Goal: Task Accomplishment & Management: Manage account settings

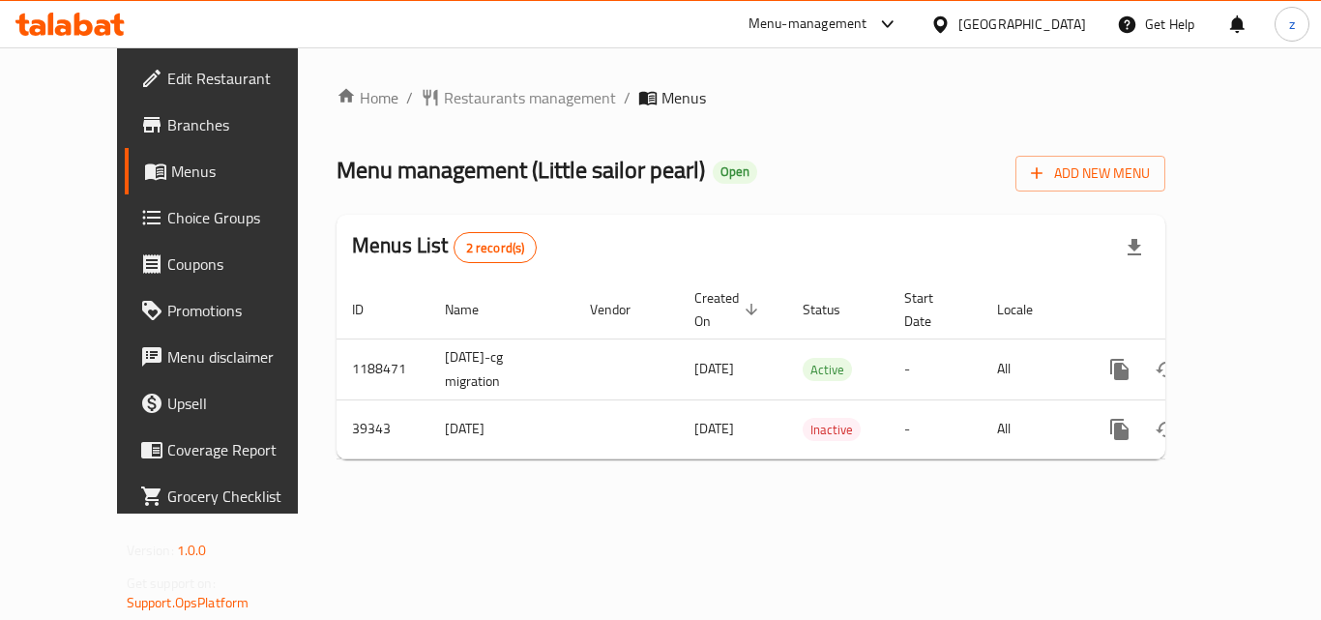
click at [897, 156] on div "Menu management ( Little sailor pearl ) Open Add New Menu" at bounding box center [751, 170] width 829 height 44
click at [444, 88] on span "Restaurants management" at bounding box center [530, 97] width 172 height 23
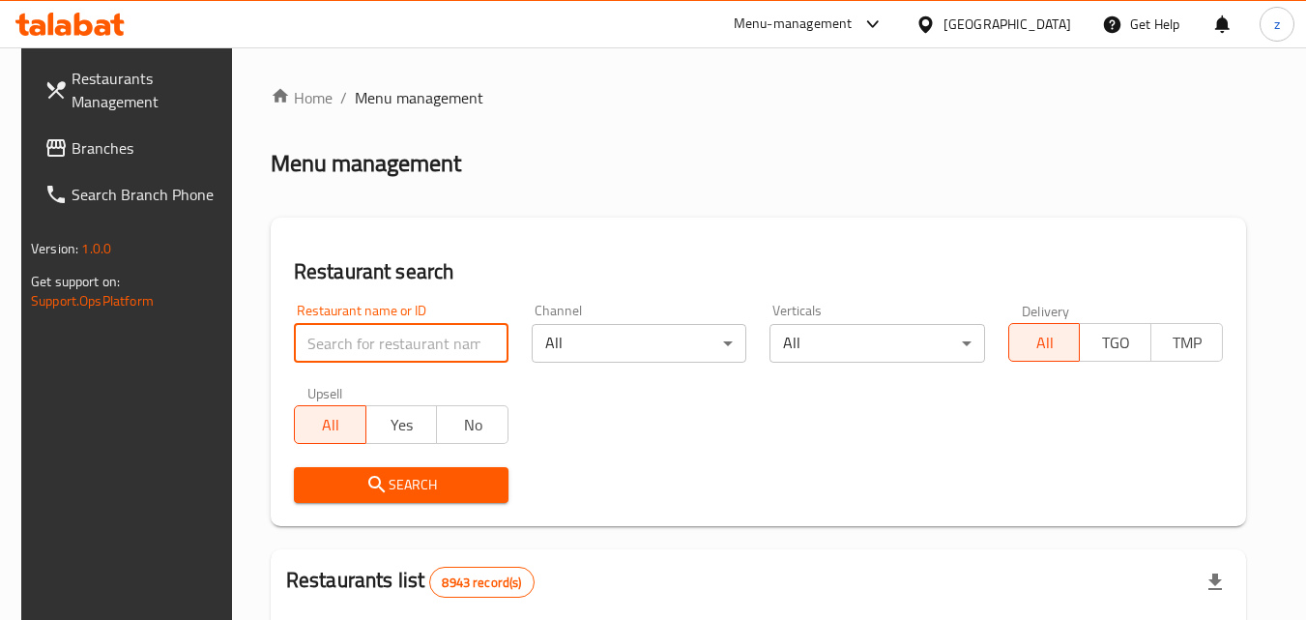
click at [442, 334] on input "search" at bounding box center [401, 343] width 215 height 39
paste input "20517"
type input "20517"
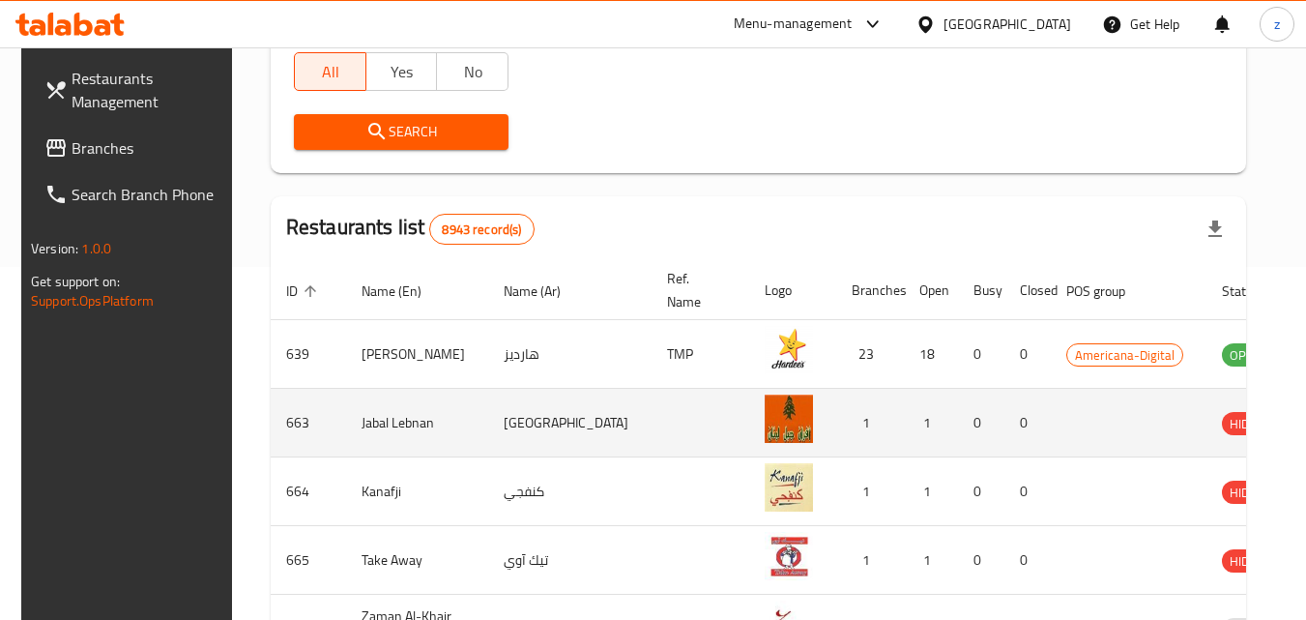
scroll to position [387, 0]
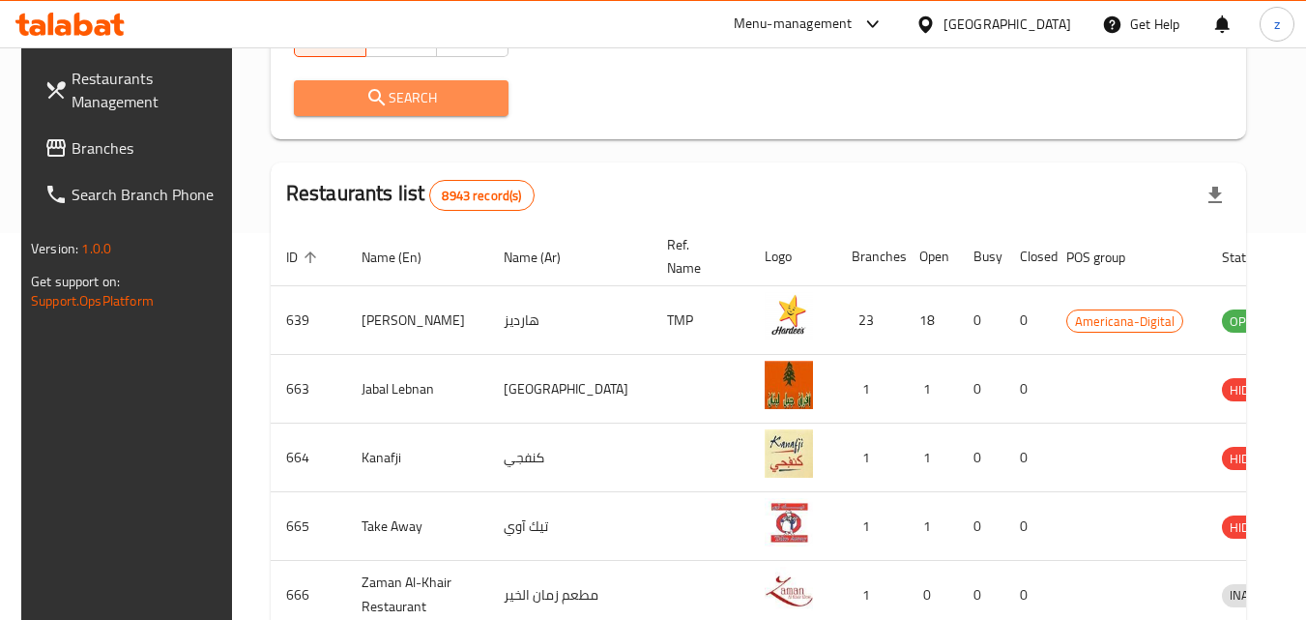
click at [451, 101] on span "Search" at bounding box center [401, 98] width 184 height 24
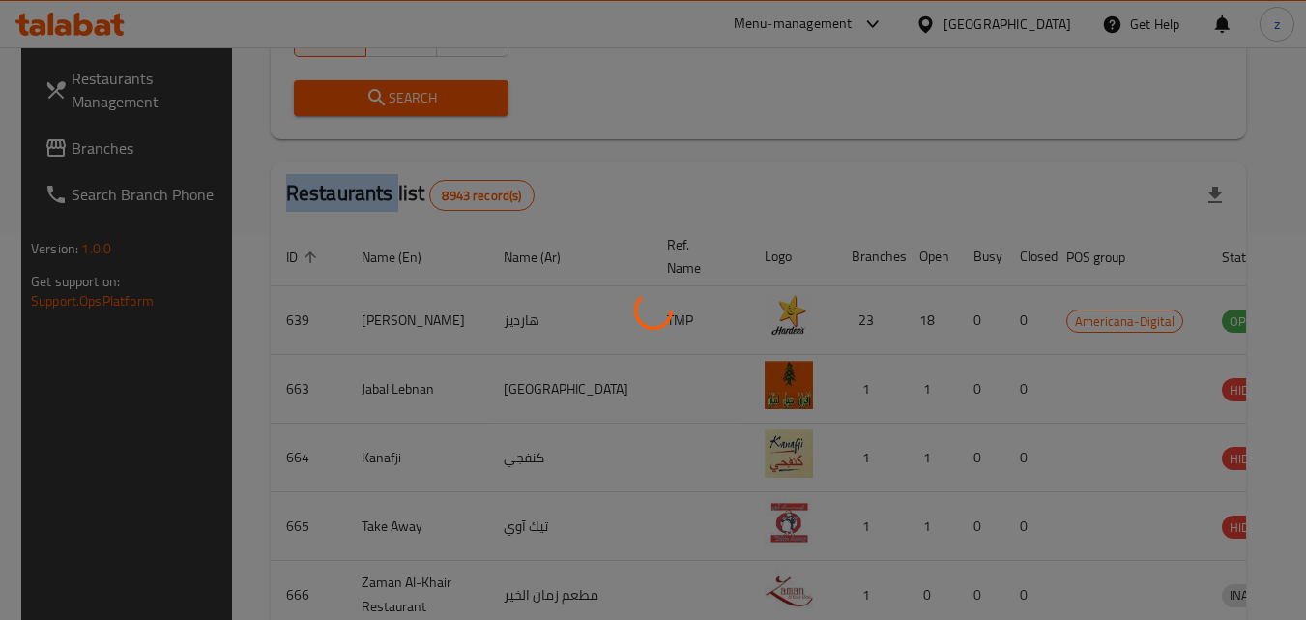
click at [451, 101] on div at bounding box center [653, 310] width 1306 height 620
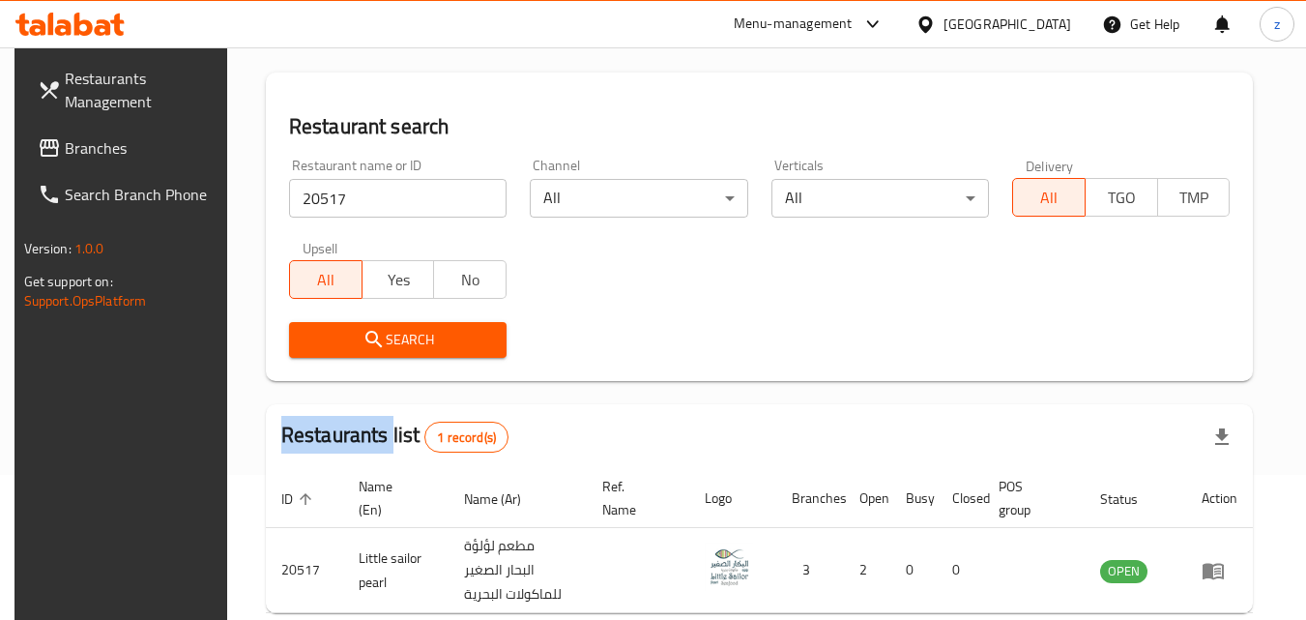
scroll to position [0, 0]
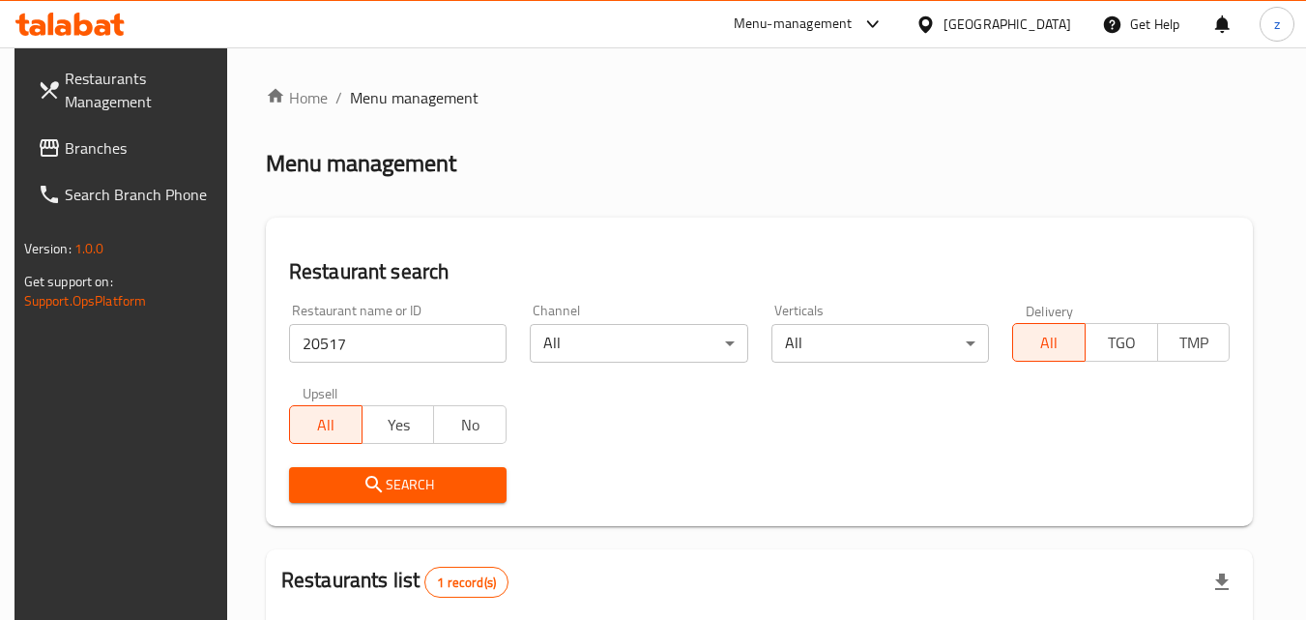
click at [944, 28] on div at bounding box center [930, 24] width 28 height 21
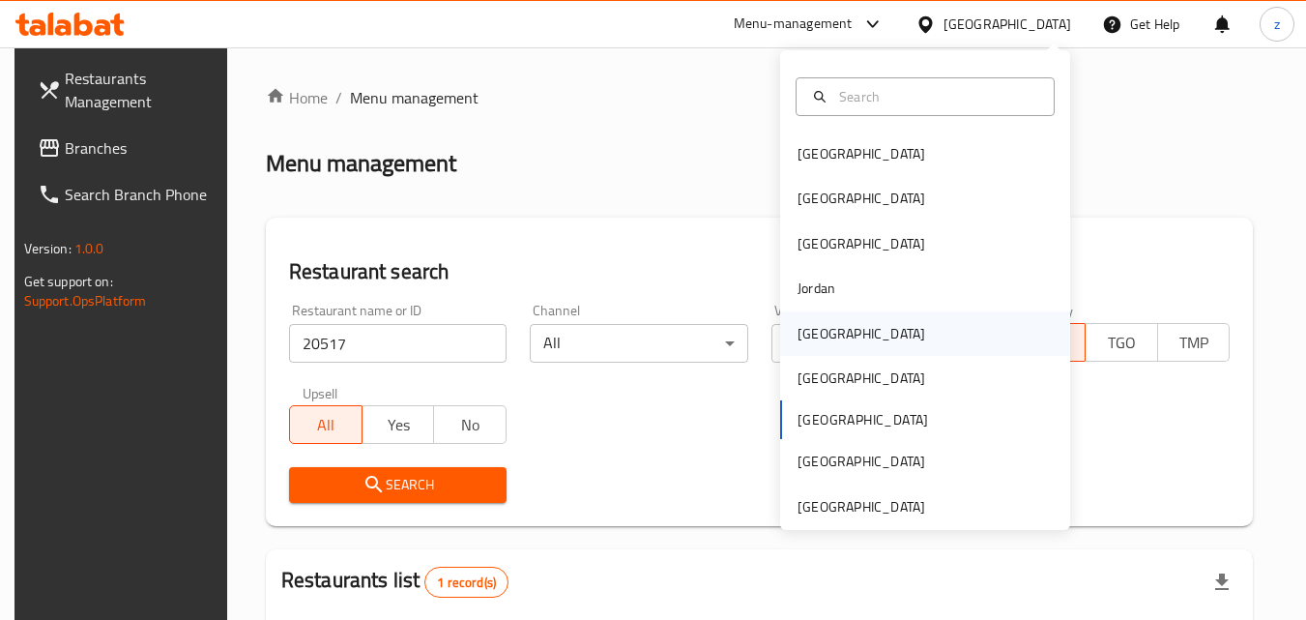
click at [837, 324] on div "[GEOGRAPHIC_DATA]" at bounding box center [861, 333] width 159 height 44
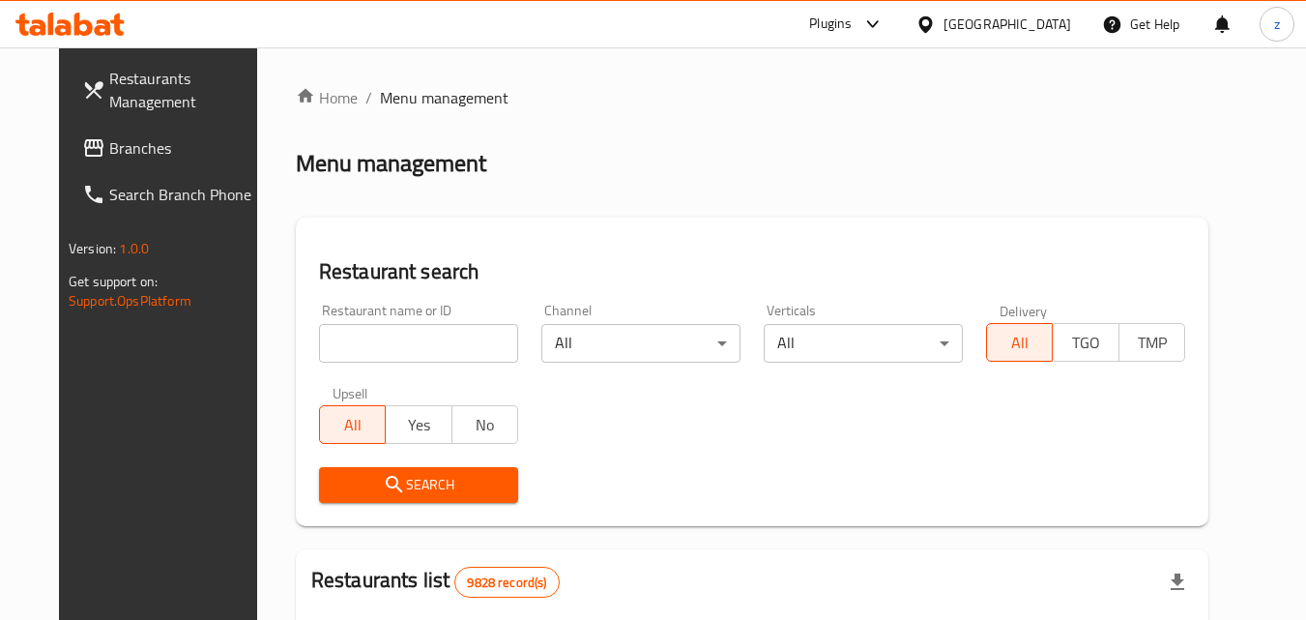
click at [109, 138] on span "Branches" at bounding box center [185, 147] width 153 height 23
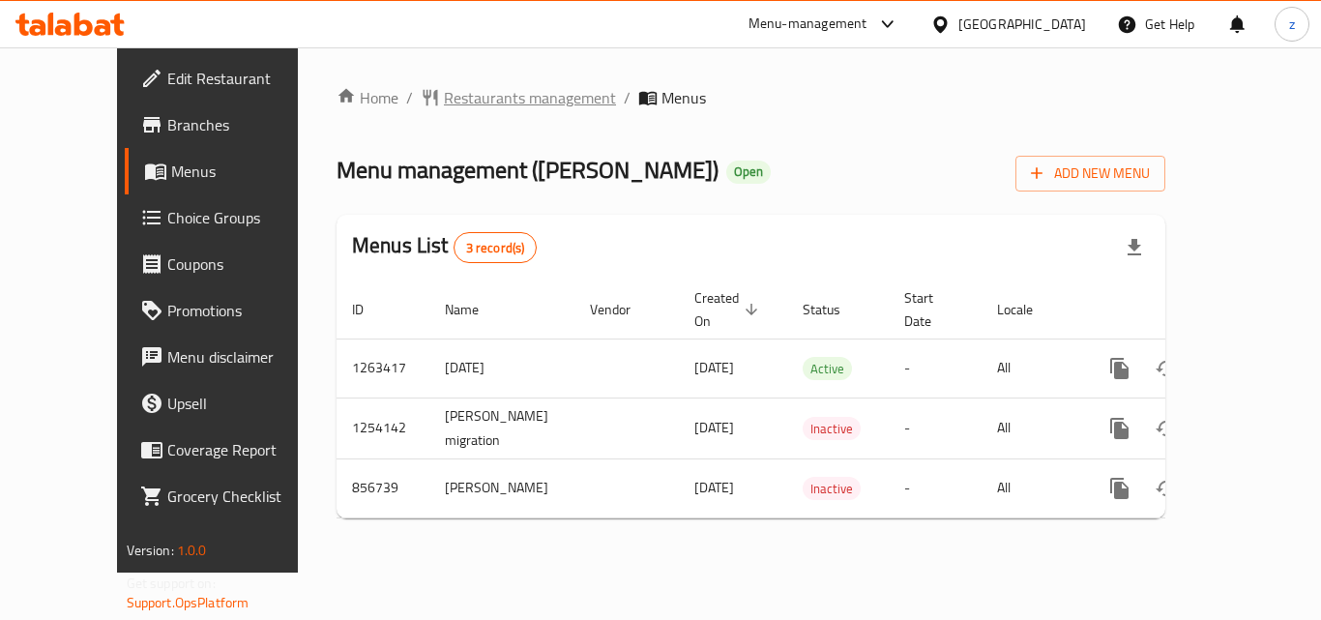
click at [444, 86] on span "Restaurants management" at bounding box center [530, 97] width 172 height 23
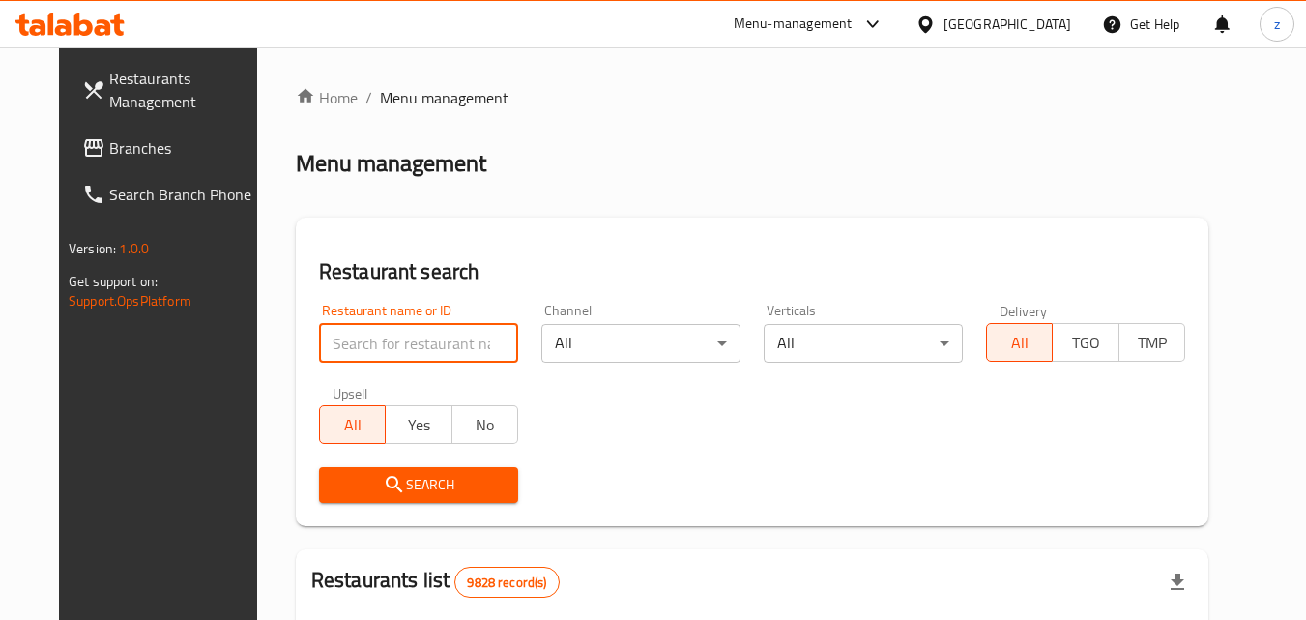
click at [386, 339] on input "search" at bounding box center [418, 343] width 199 height 39
paste input "656644"
type input "656644"
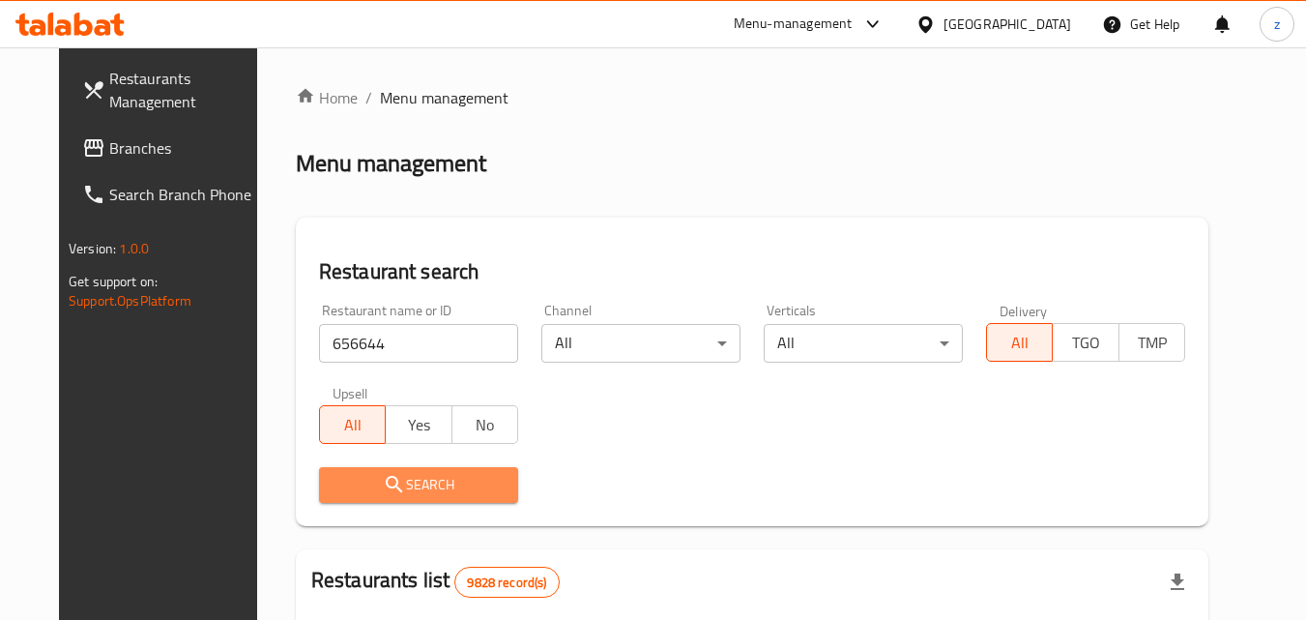
click at [424, 481] on span "Search" at bounding box center [419, 485] width 168 height 24
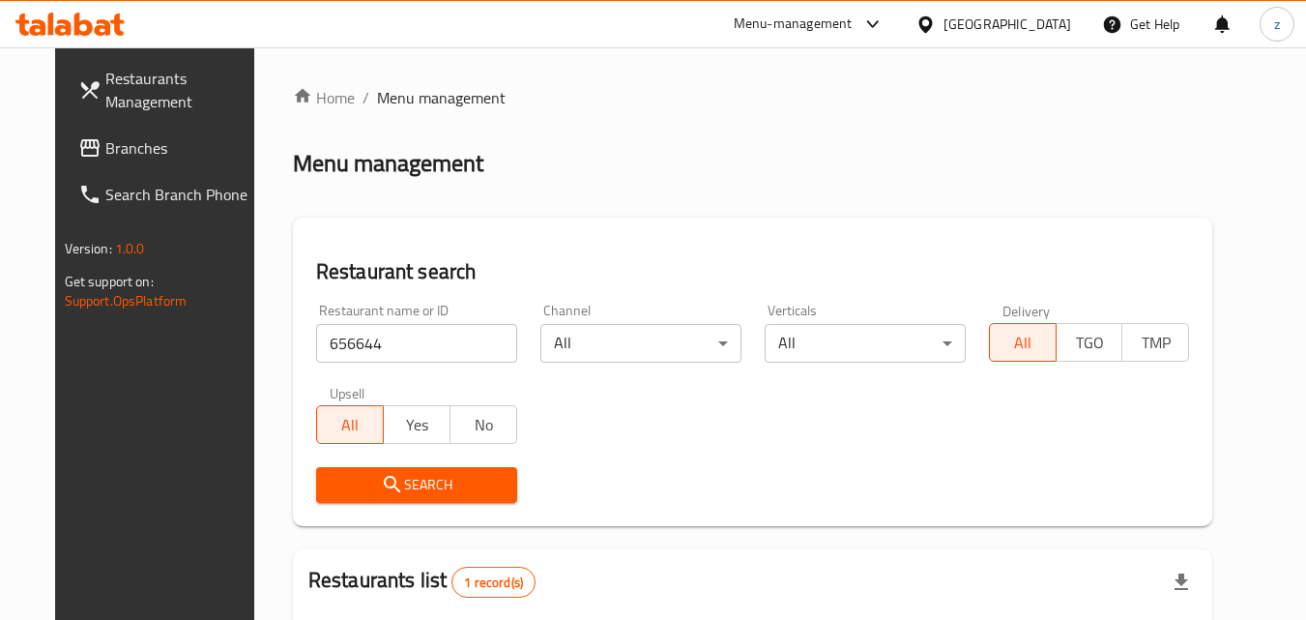
click at [1069, 23] on div "Kuwait" at bounding box center [1008, 24] width 128 height 21
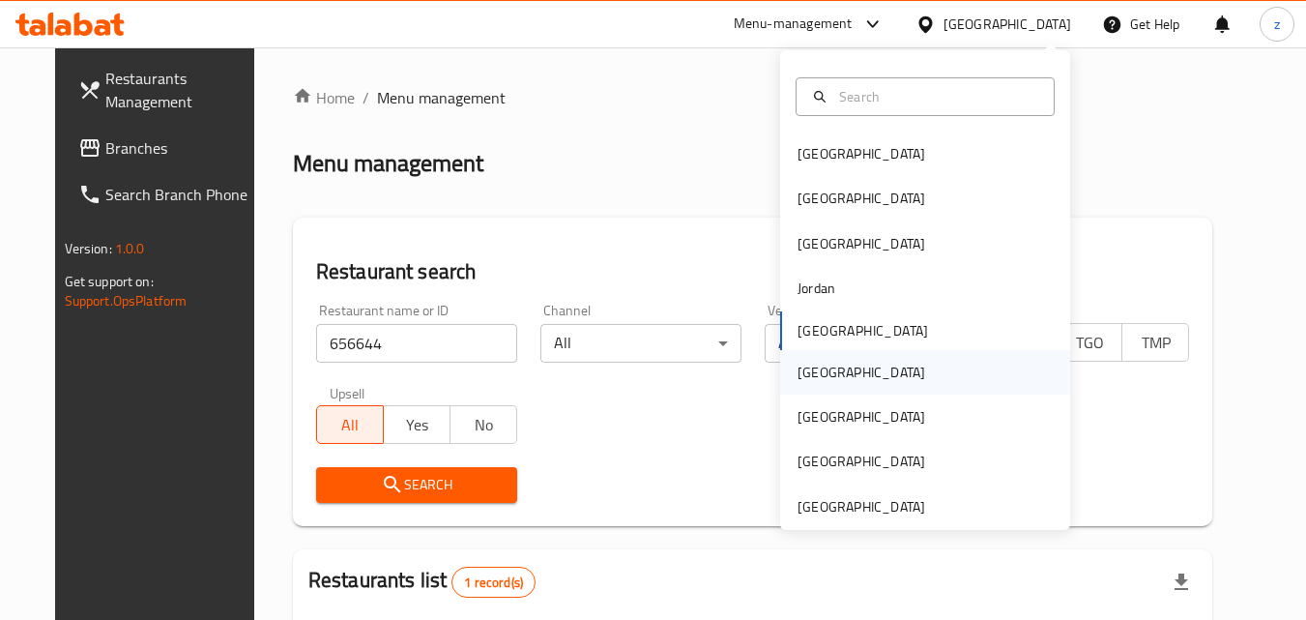
scroll to position [11, 0]
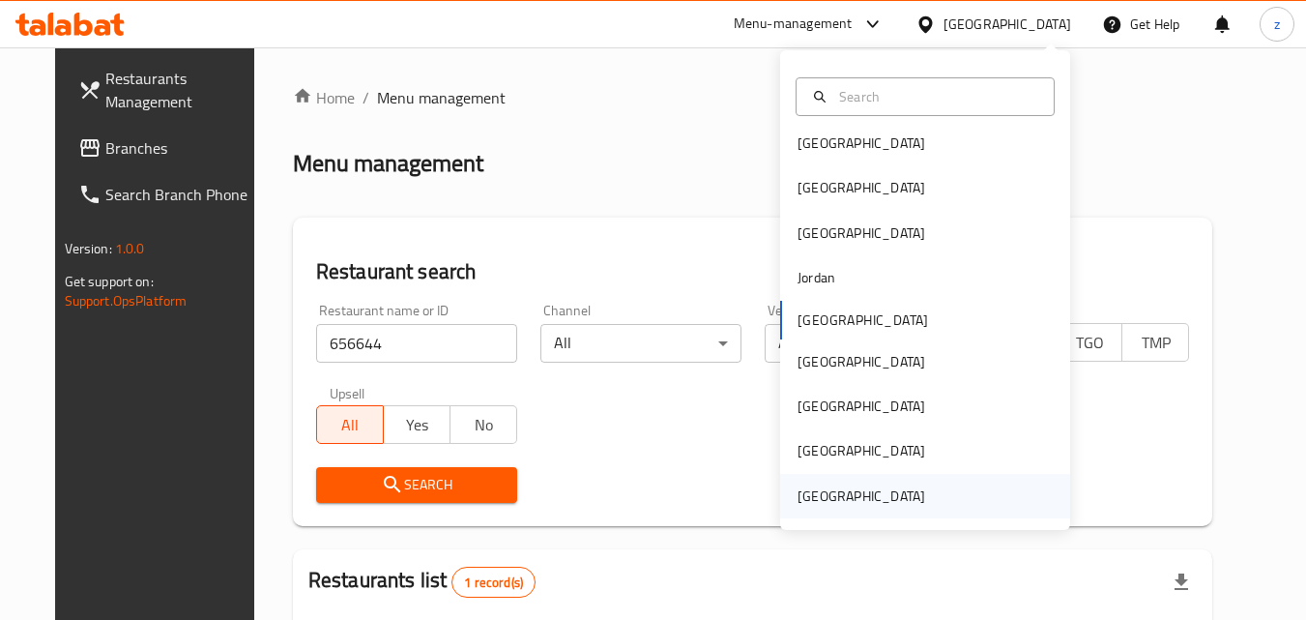
click at [850, 491] on div "[GEOGRAPHIC_DATA]" at bounding box center [862, 495] width 128 height 21
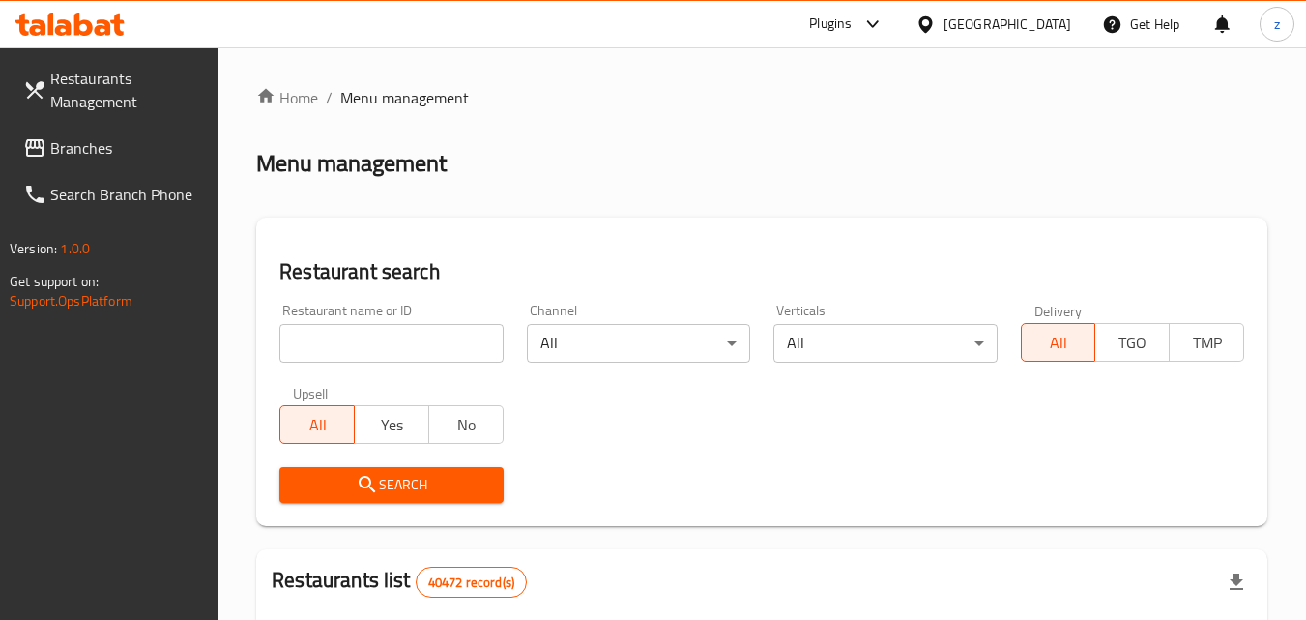
click at [71, 149] on span "Branches" at bounding box center [126, 147] width 153 height 23
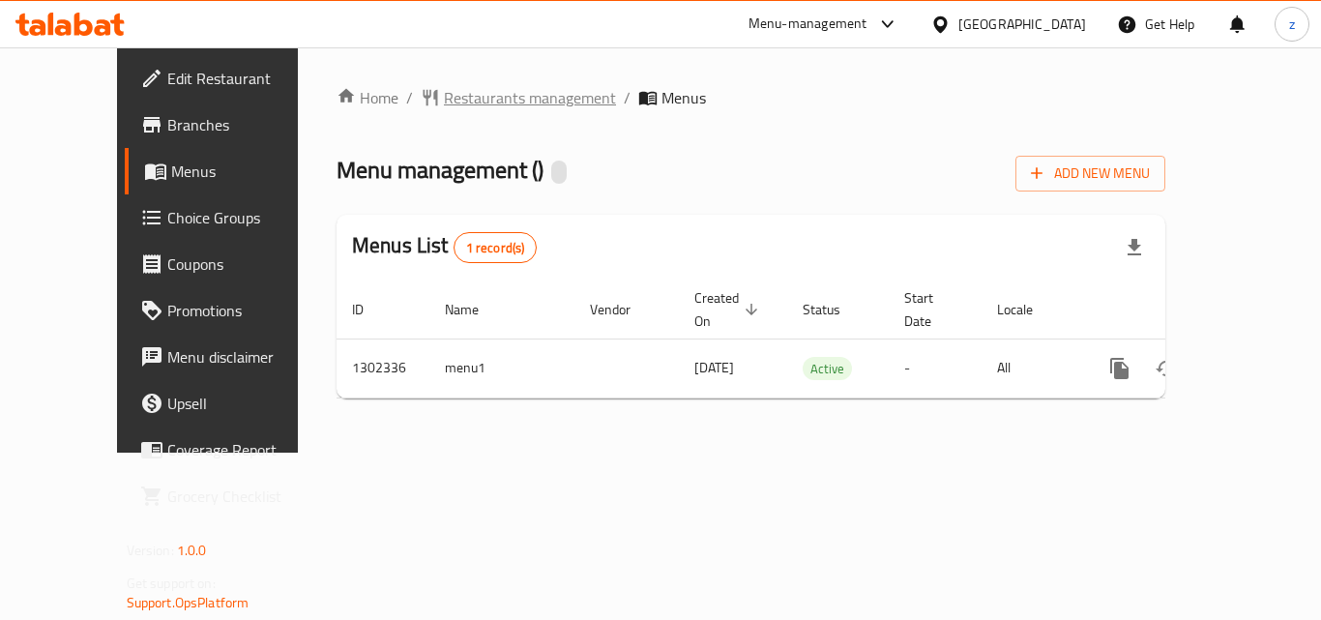
click at [444, 90] on span "Restaurants management" at bounding box center [530, 97] width 172 height 23
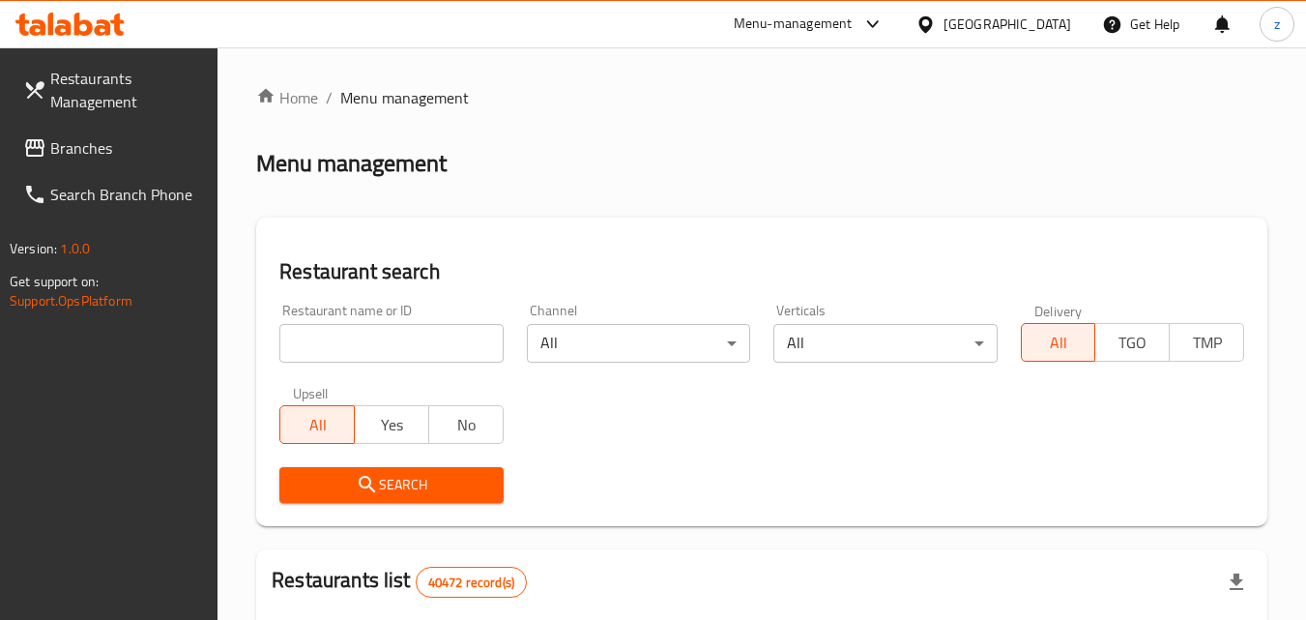
click at [387, 350] on input "search" at bounding box center [390, 343] width 223 height 39
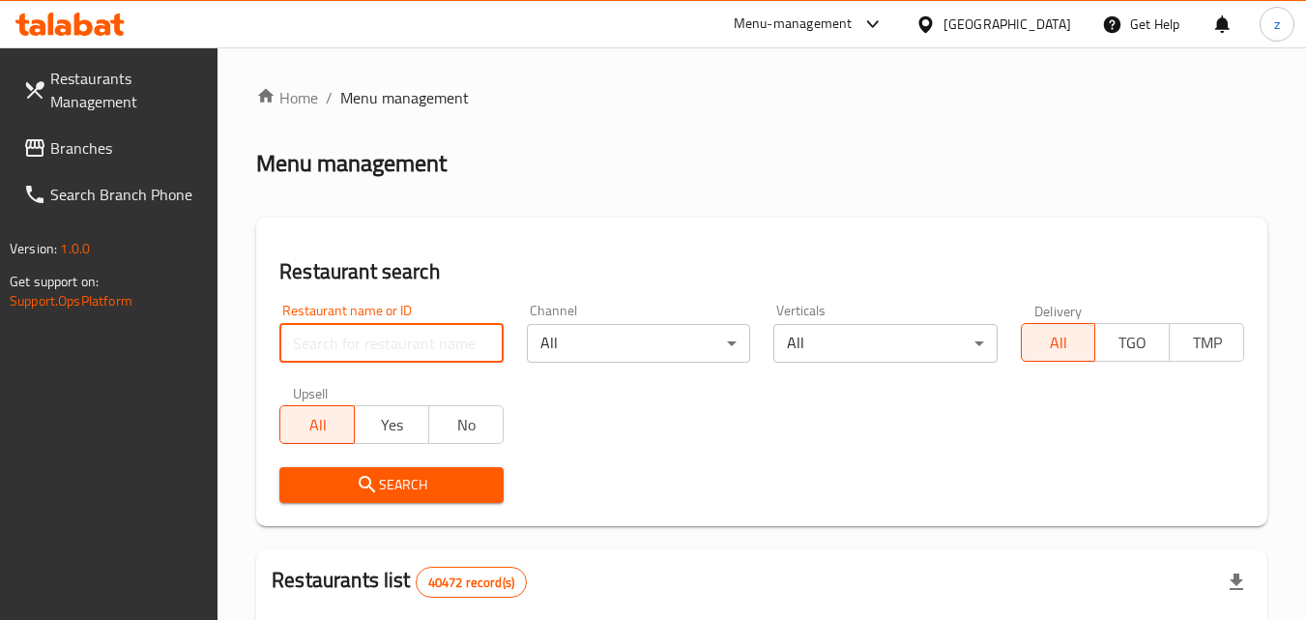
paste input "702335"
type input "702335"
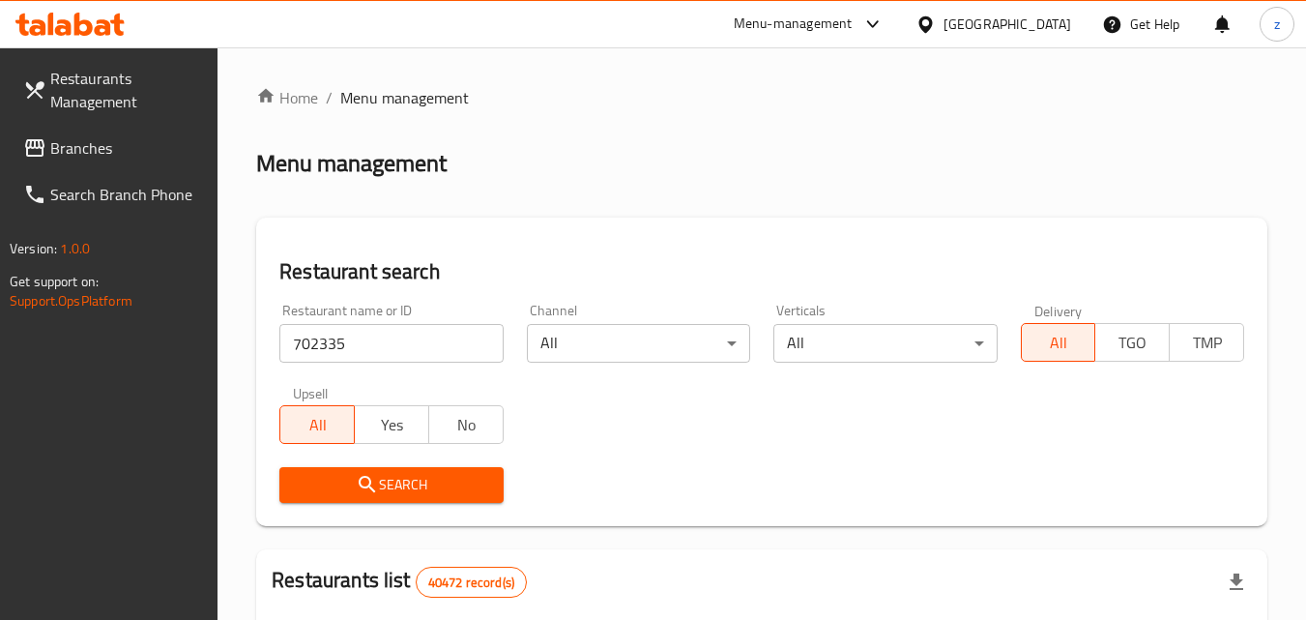
click at [411, 484] on span "Search" at bounding box center [391, 485] width 192 height 24
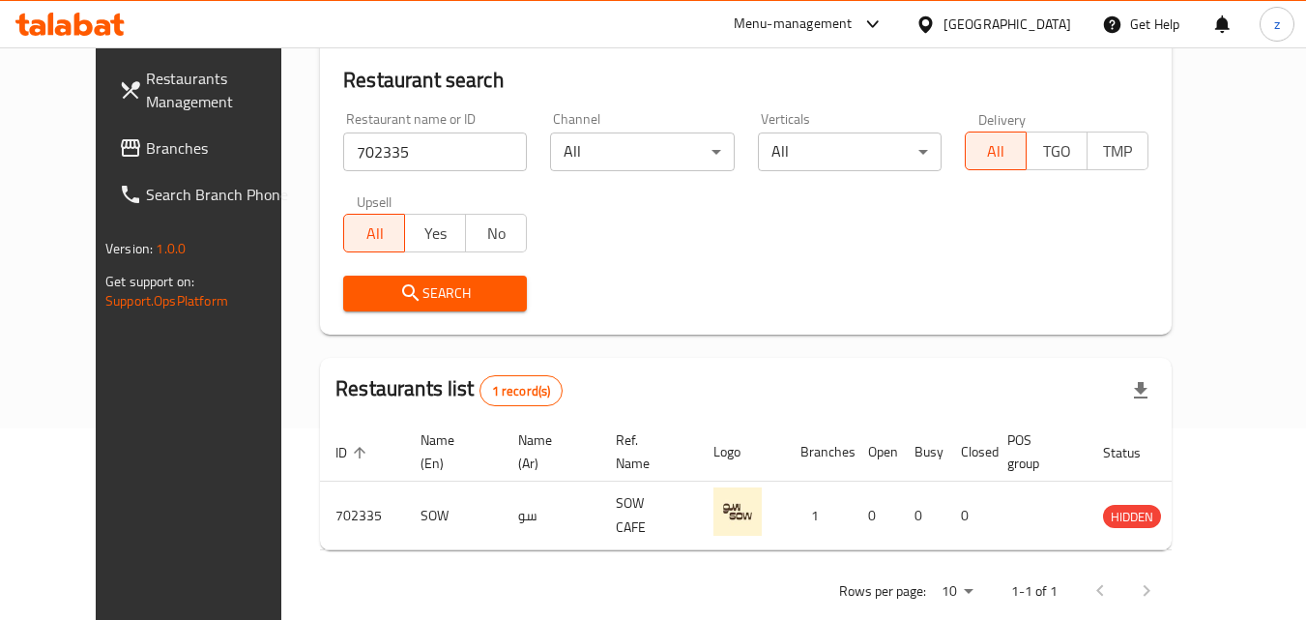
scroll to position [193, 0]
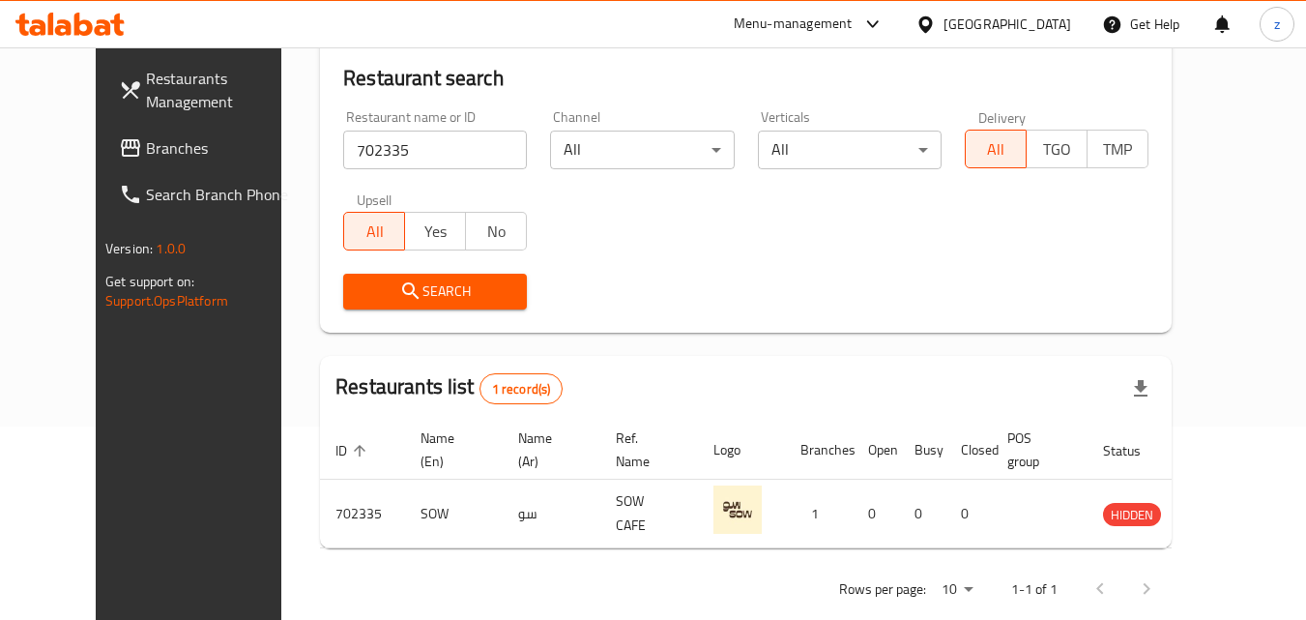
click at [146, 143] on span "Branches" at bounding box center [222, 147] width 153 height 23
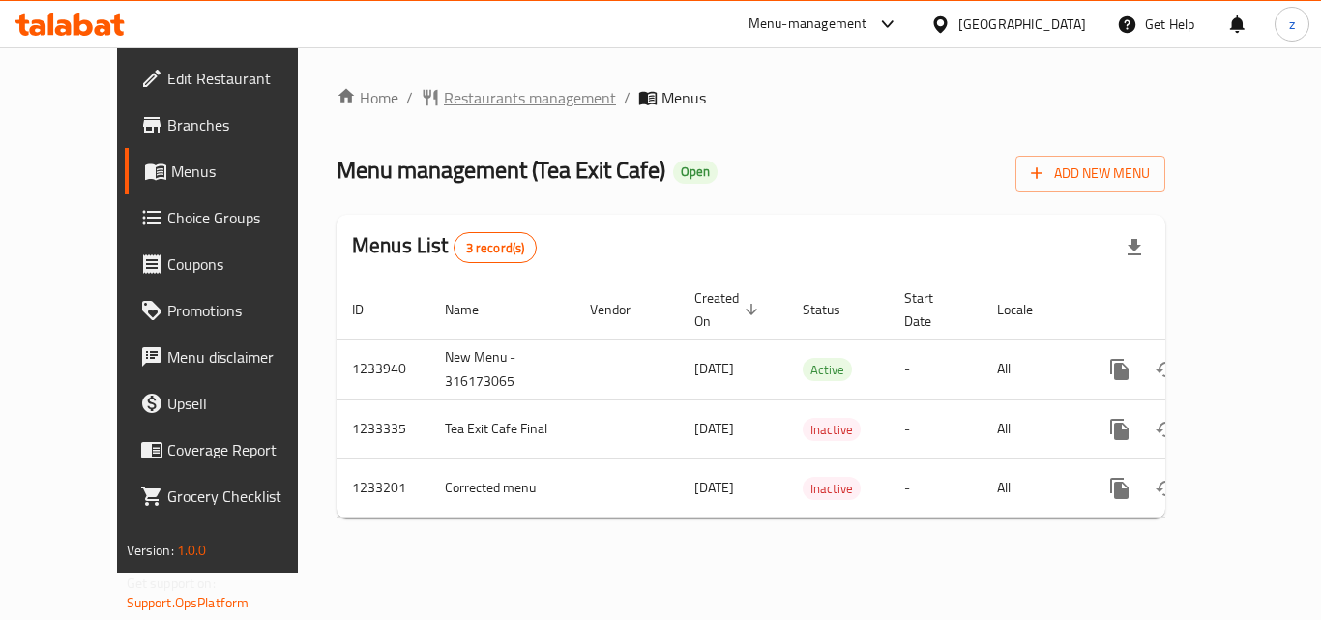
click at [444, 90] on span "Restaurants management" at bounding box center [530, 97] width 172 height 23
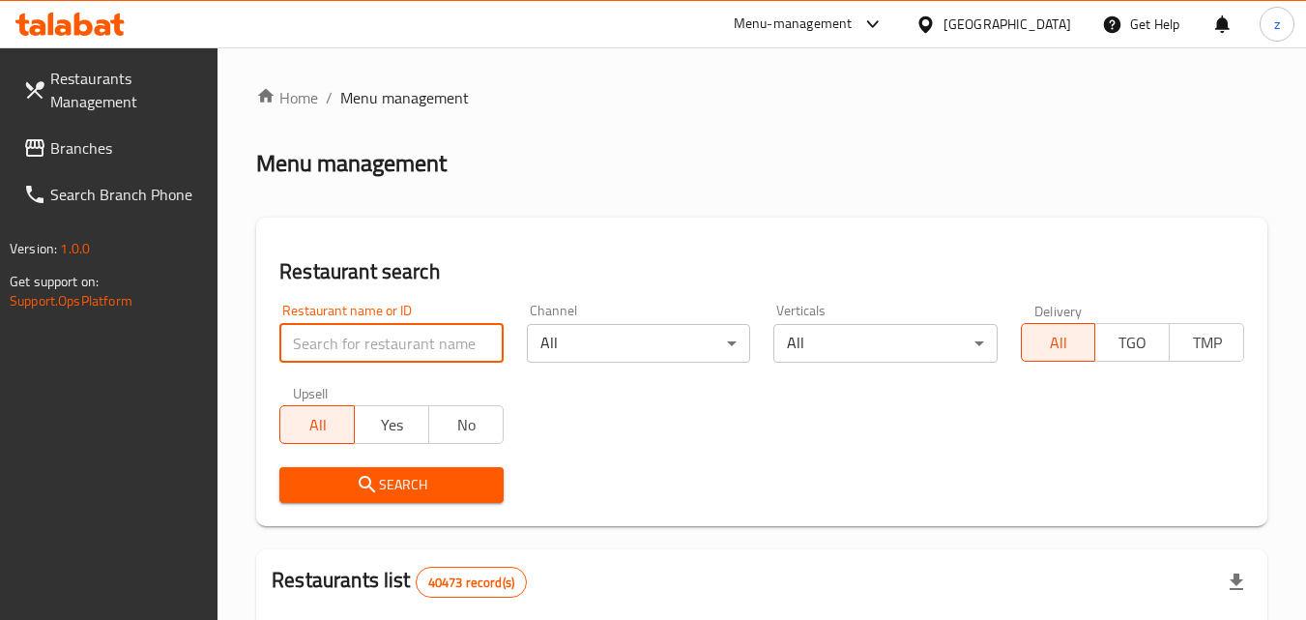
click at [417, 357] on input "search" at bounding box center [390, 343] width 223 height 39
paste input "678034"
type input "678034"
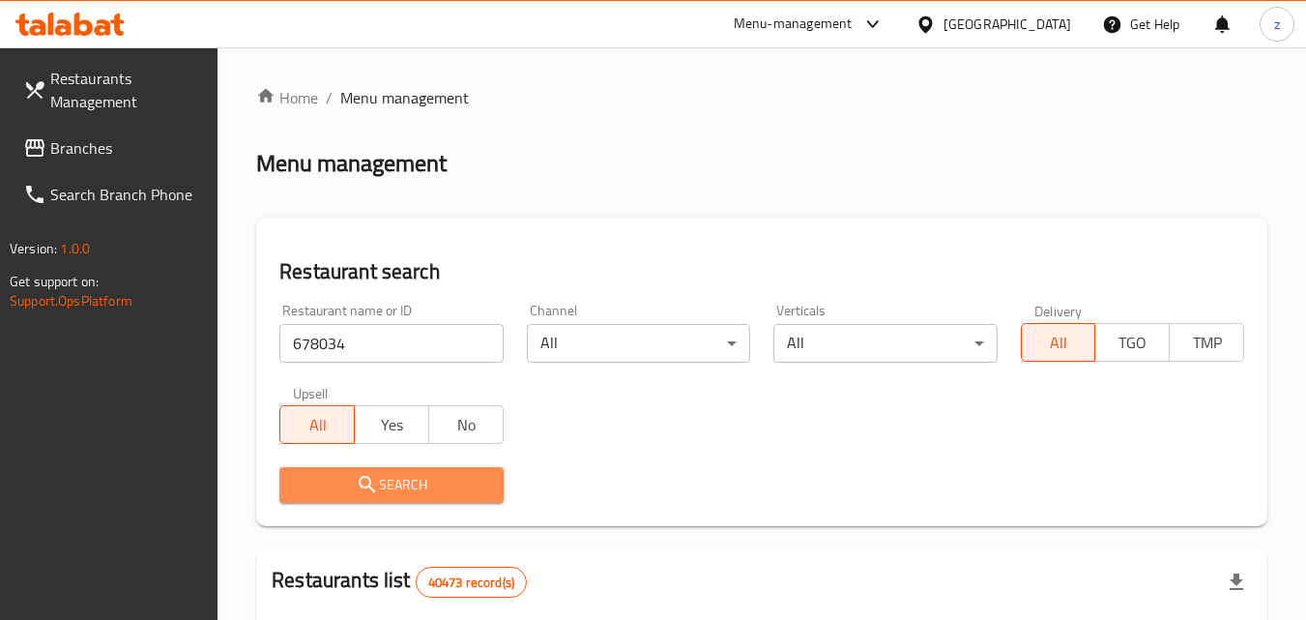
click at [368, 480] on icon "submit" at bounding box center [367, 484] width 23 height 23
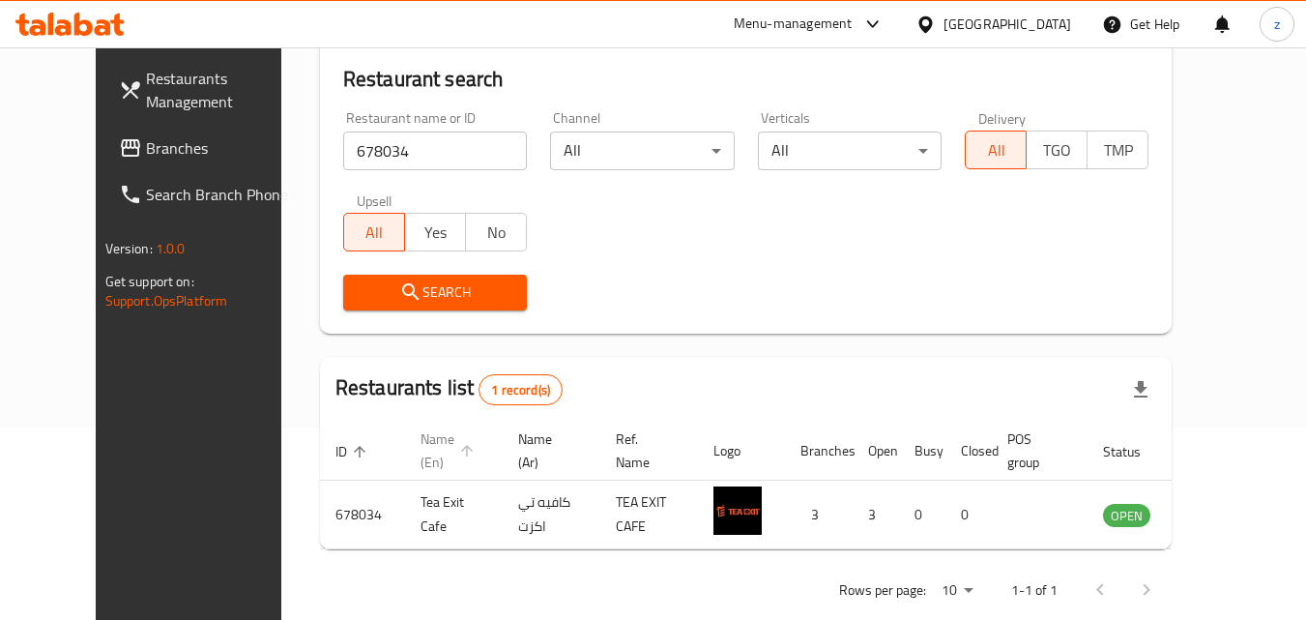
scroll to position [193, 0]
click at [146, 145] on span "Branches" at bounding box center [222, 147] width 153 height 23
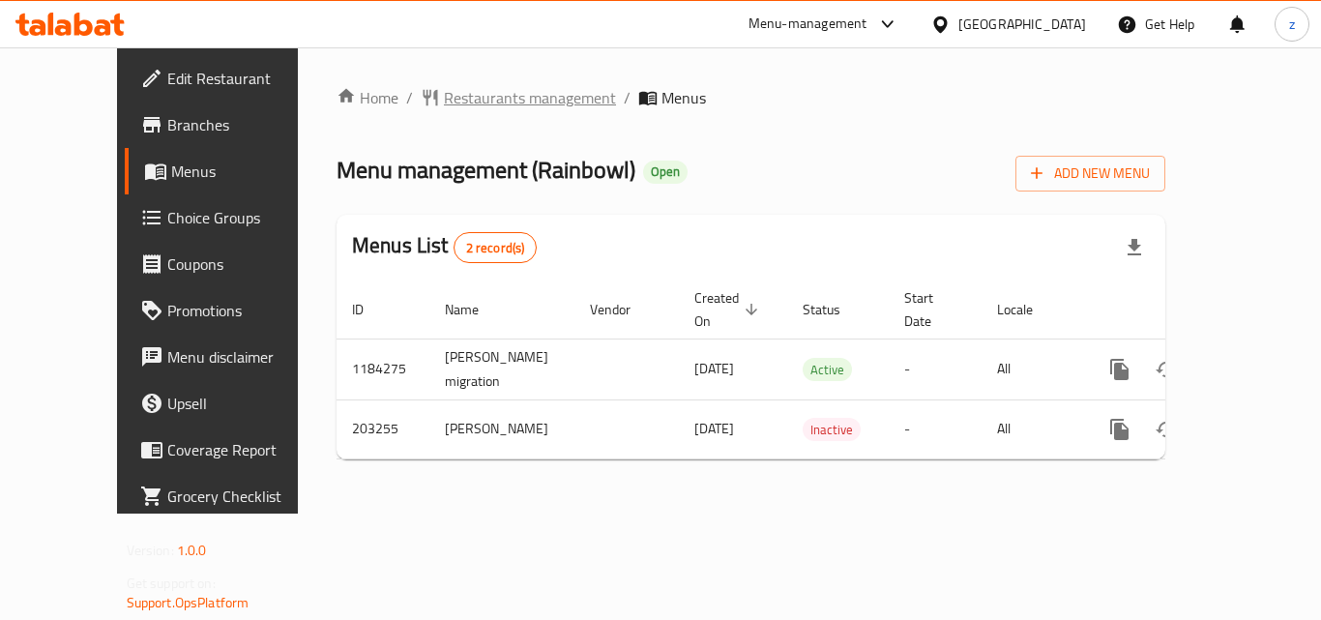
click at [444, 97] on span "Restaurants management" at bounding box center [530, 97] width 172 height 23
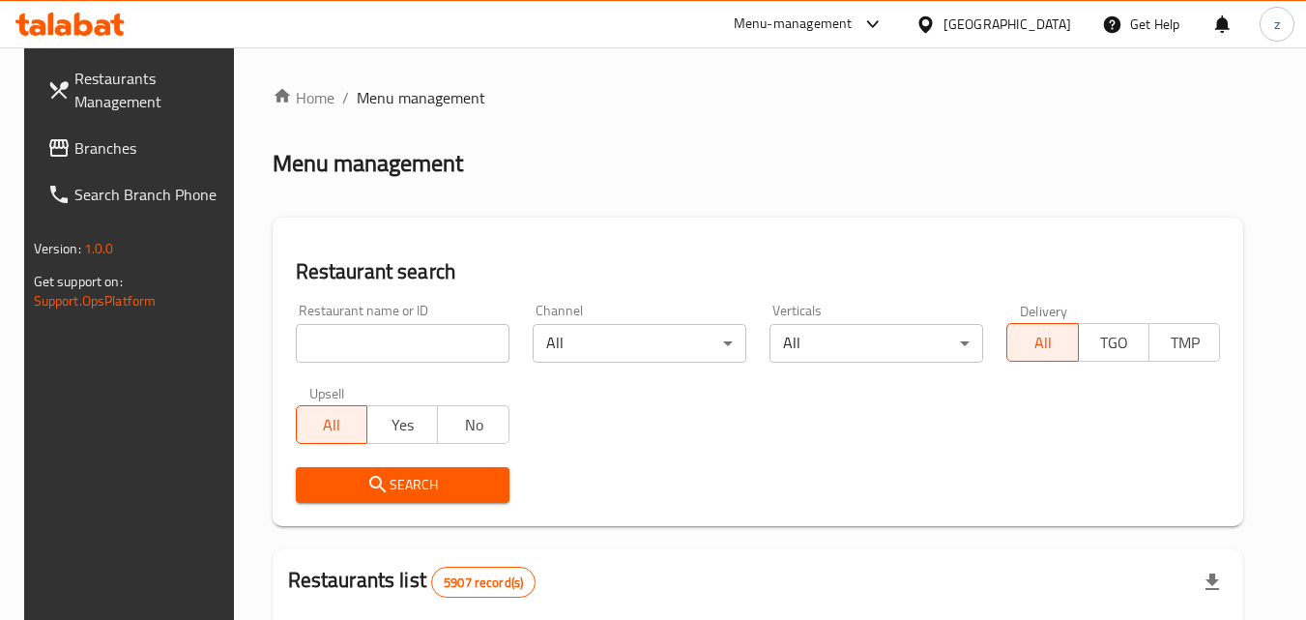
click at [379, 341] on input "search" at bounding box center [403, 343] width 214 height 39
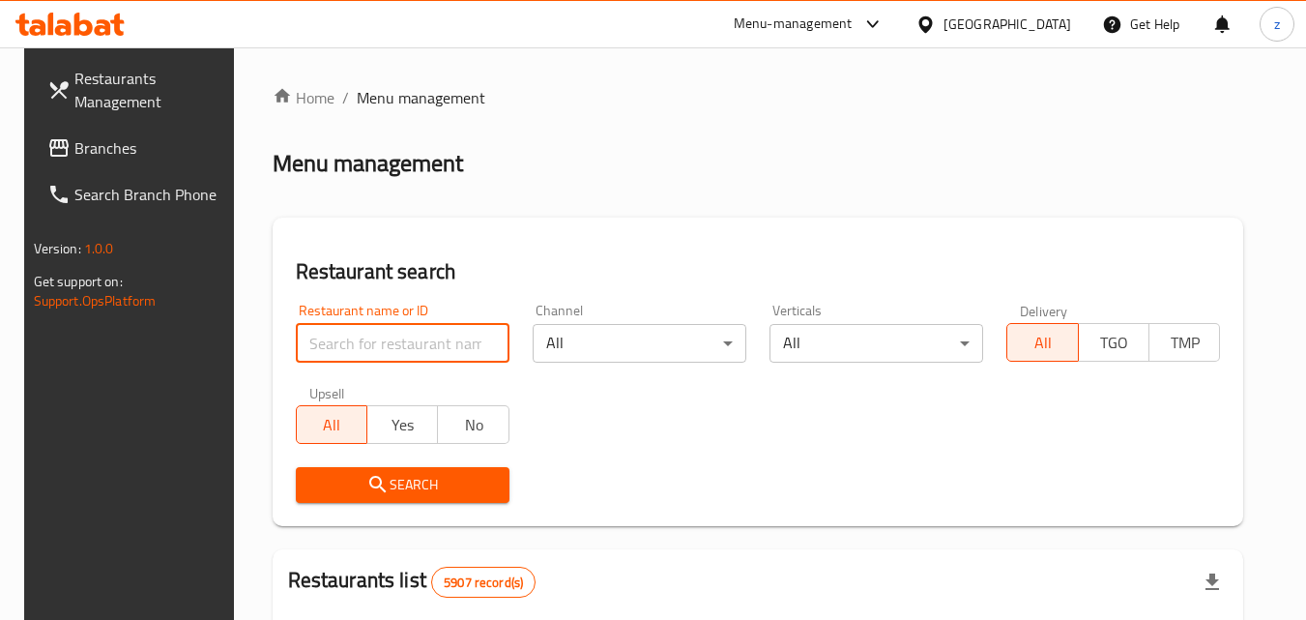
paste input "622521"
type input "622521"
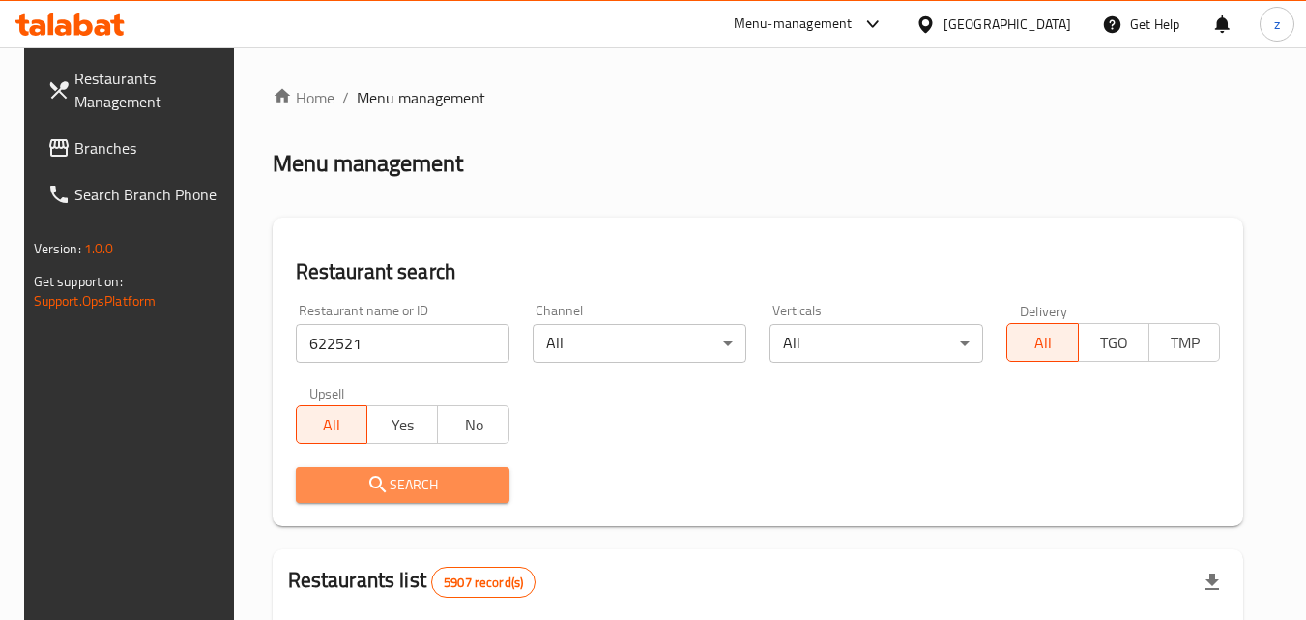
click at [400, 482] on span "Search" at bounding box center [402, 485] width 183 height 24
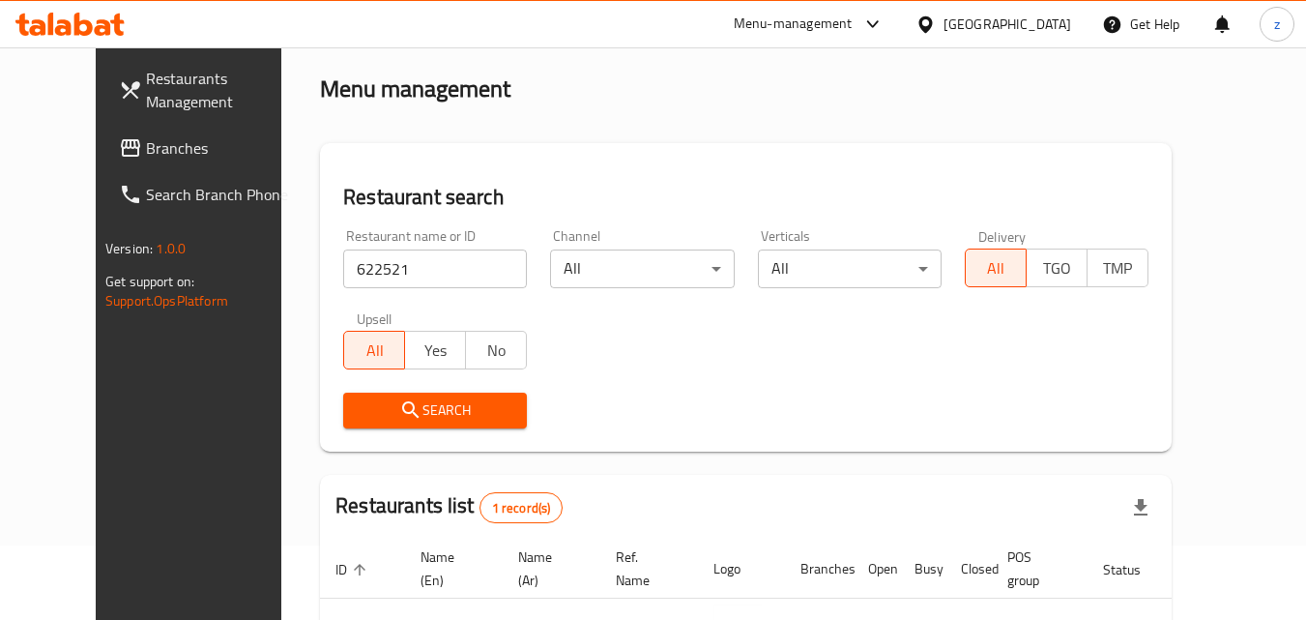
scroll to position [226, 0]
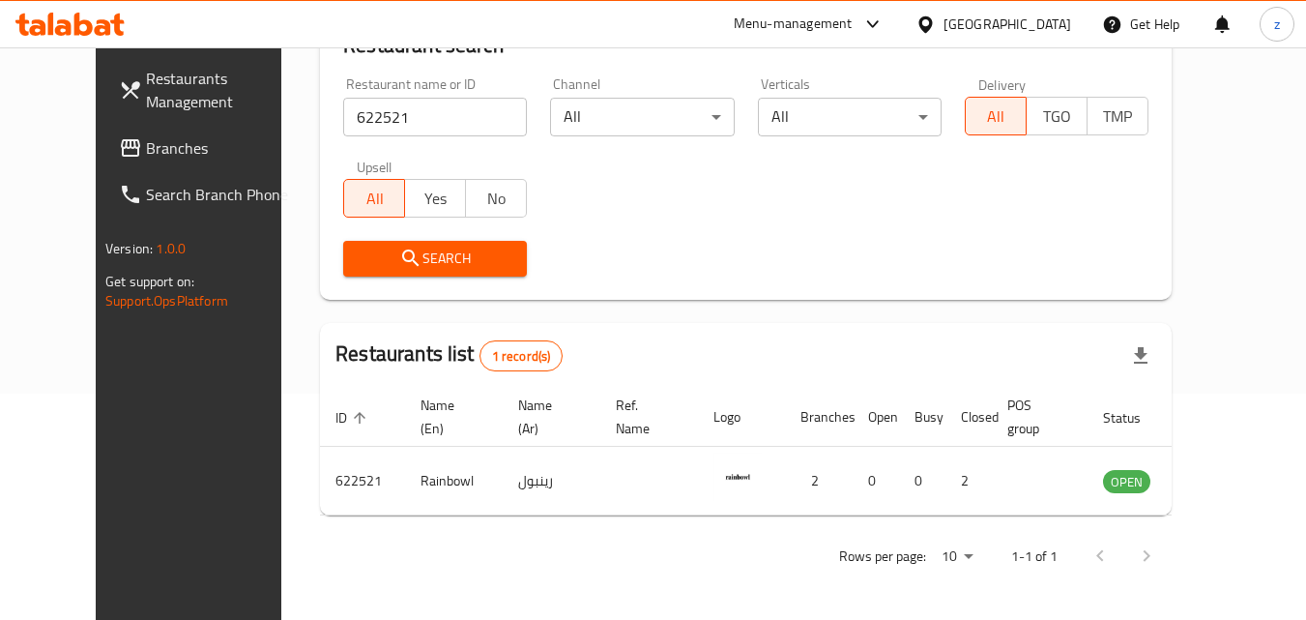
click at [1035, 16] on div "Bahrain" at bounding box center [1008, 24] width 128 height 21
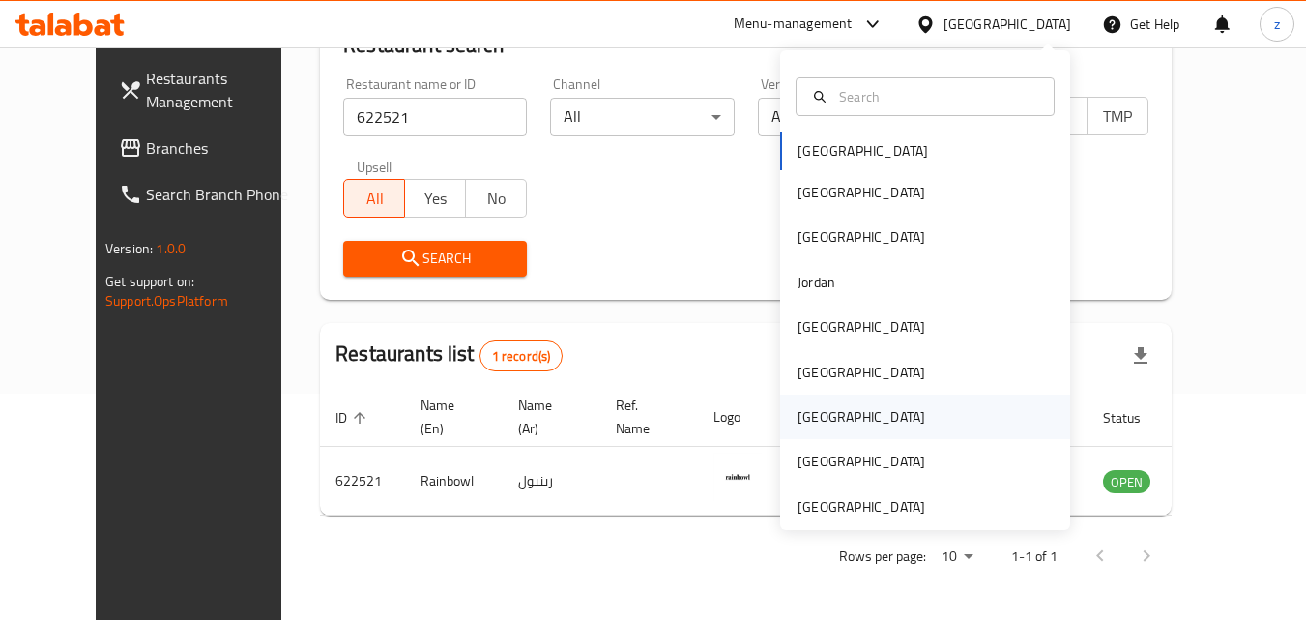
click at [800, 406] on div "Qatar" at bounding box center [862, 416] width 128 height 21
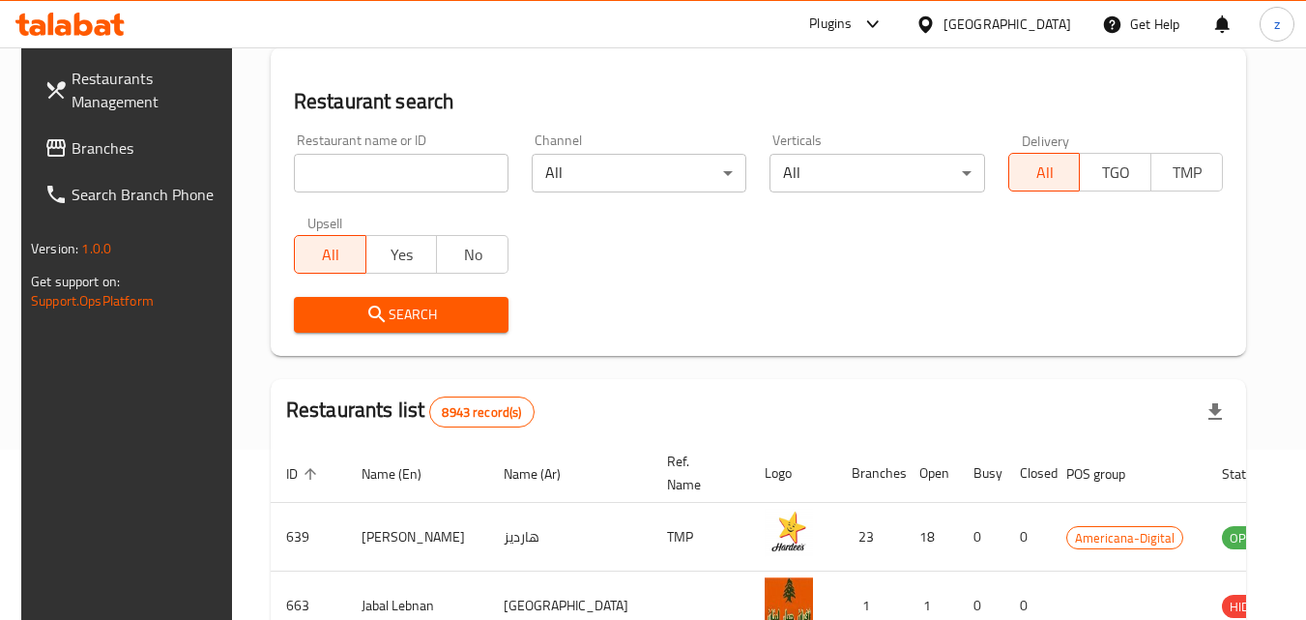
scroll to position [226, 0]
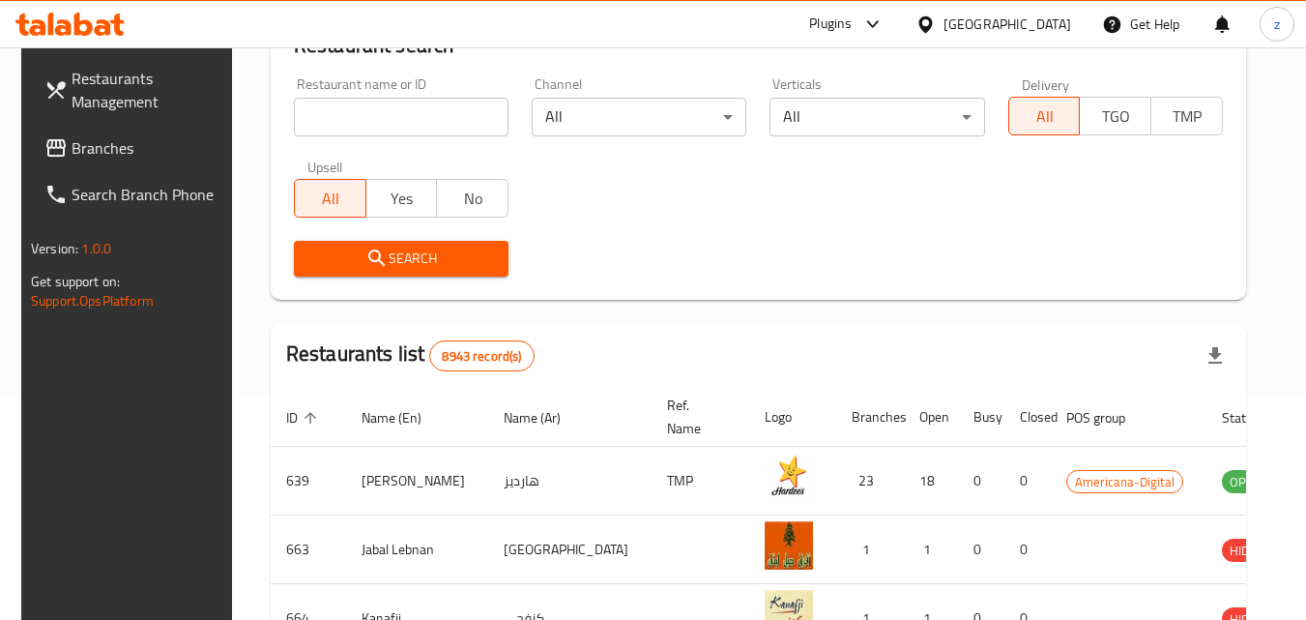
click at [73, 143] on span "Branches" at bounding box center [148, 147] width 153 height 23
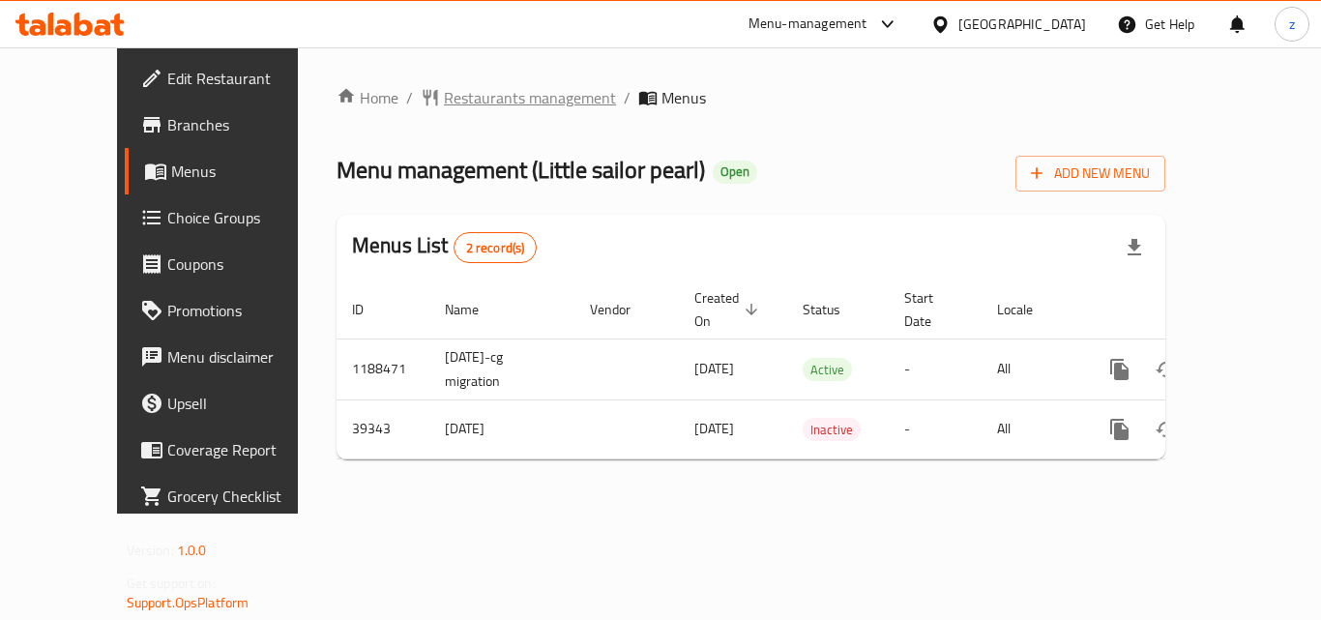
click at [469, 93] on span "Restaurants management" at bounding box center [530, 97] width 172 height 23
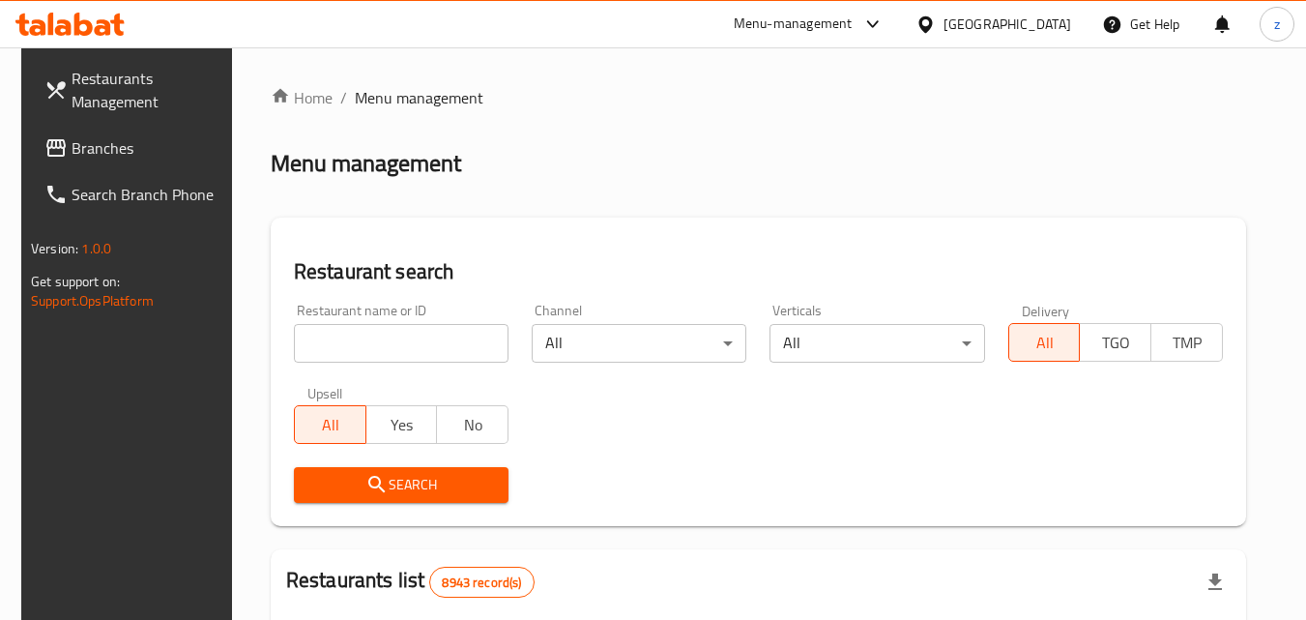
click at [398, 340] on input "search" at bounding box center [401, 343] width 215 height 39
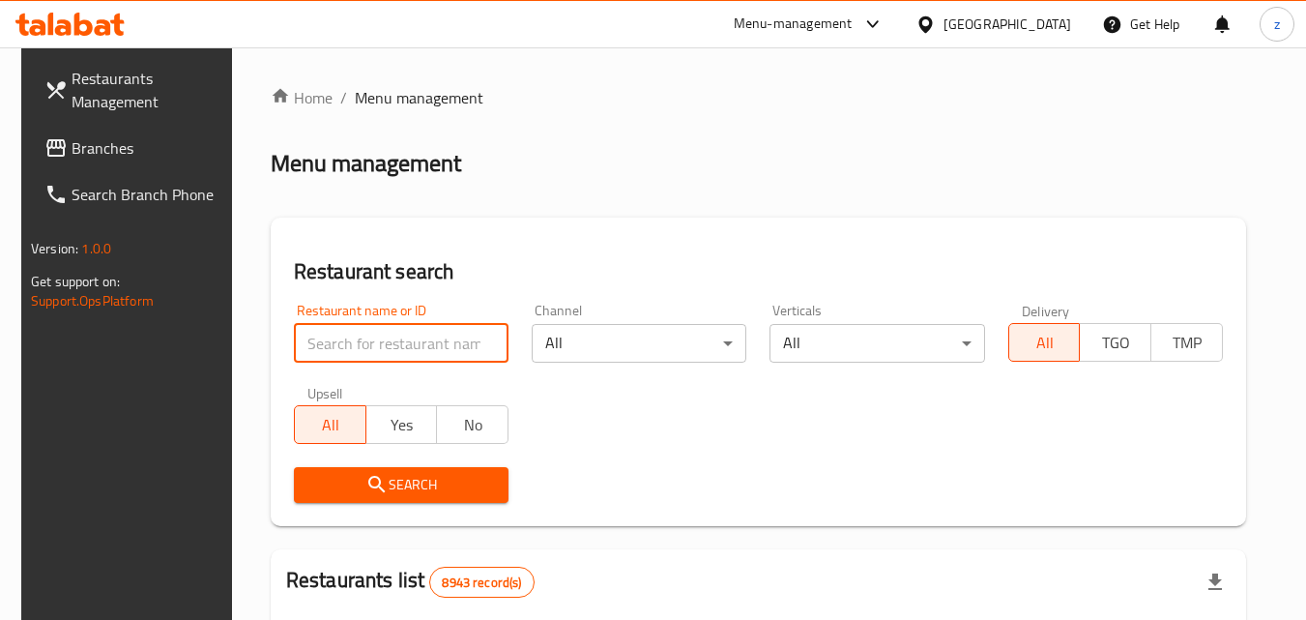
paste input "20517"
type input "20517"
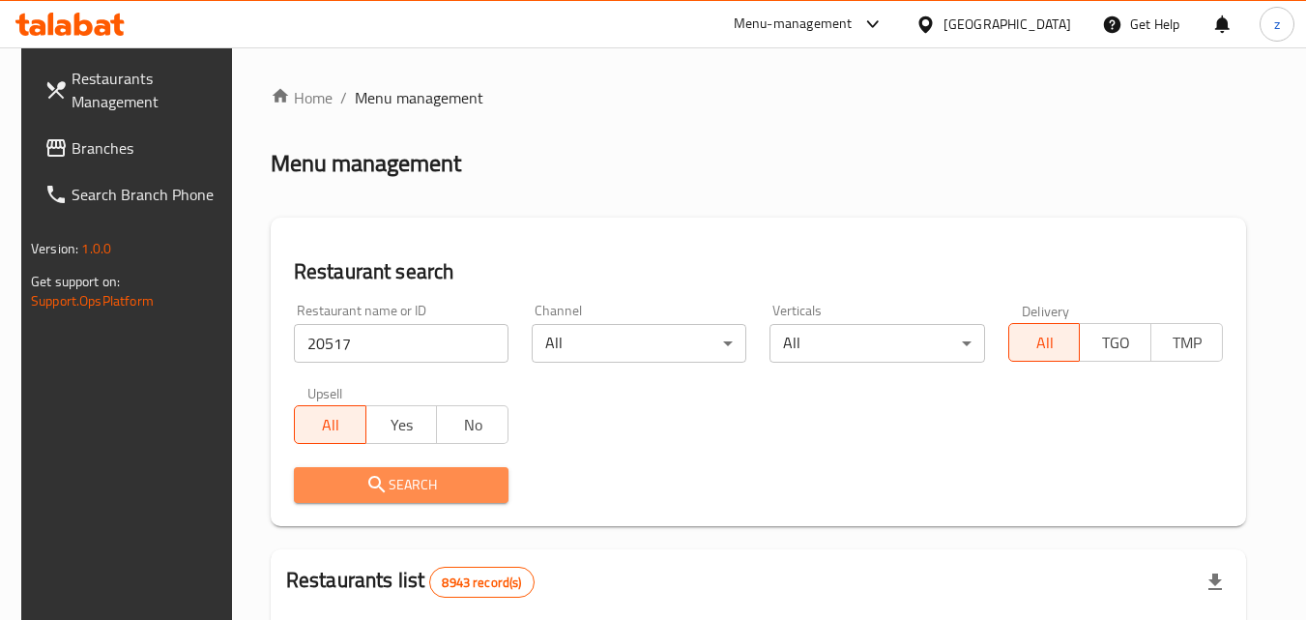
click at [408, 476] on span "Search" at bounding box center [401, 485] width 184 height 24
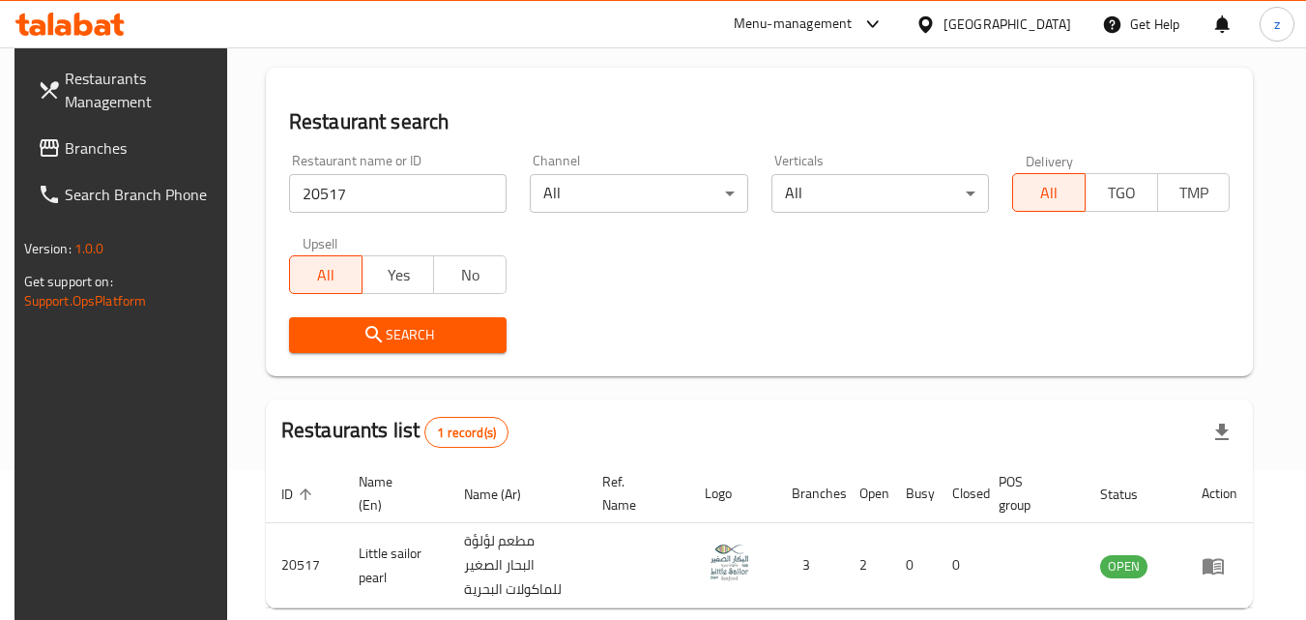
scroll to position [243, 0]
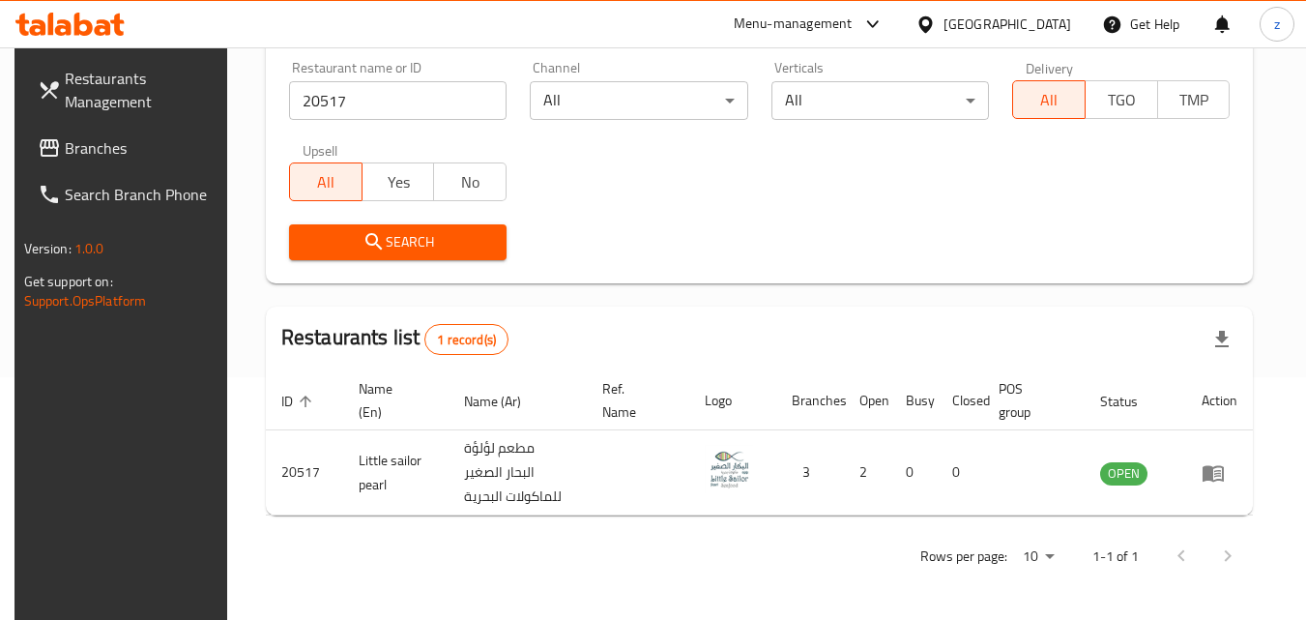
click at [115, 146] on span "Branches" at bounding box center [141, 147] width 153 height 23
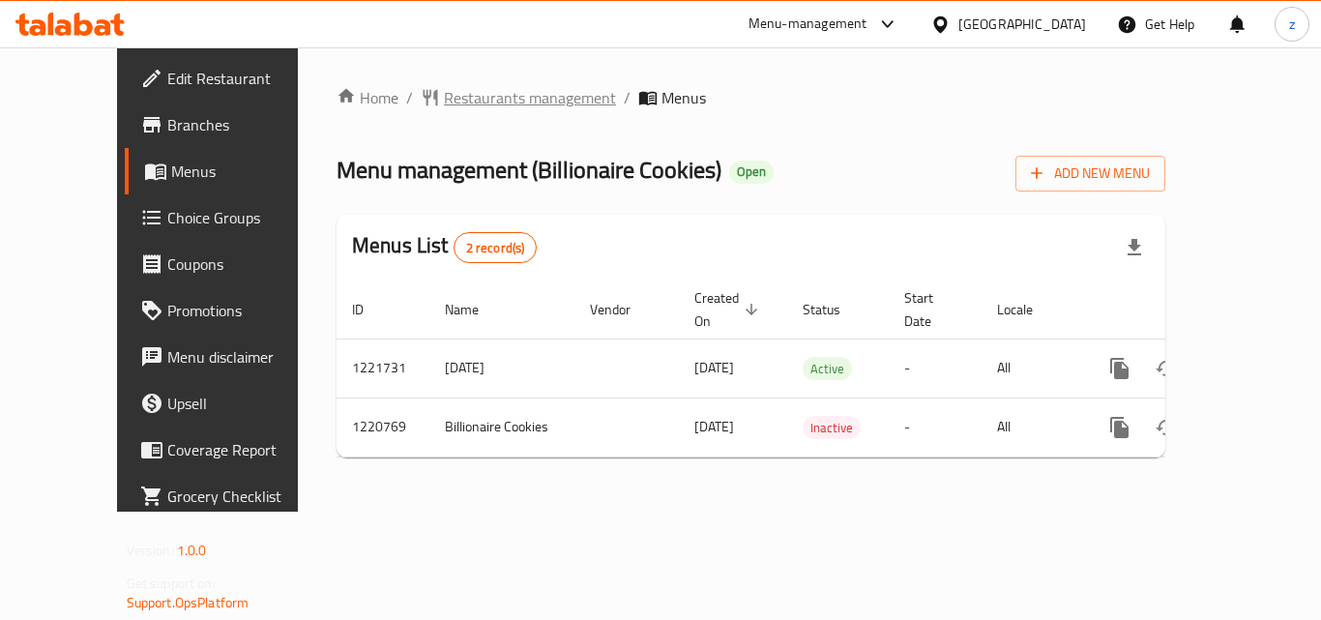
click at [444, 109] on span "Restaurants management" at bounding box center [530, 97] width 172 height 23
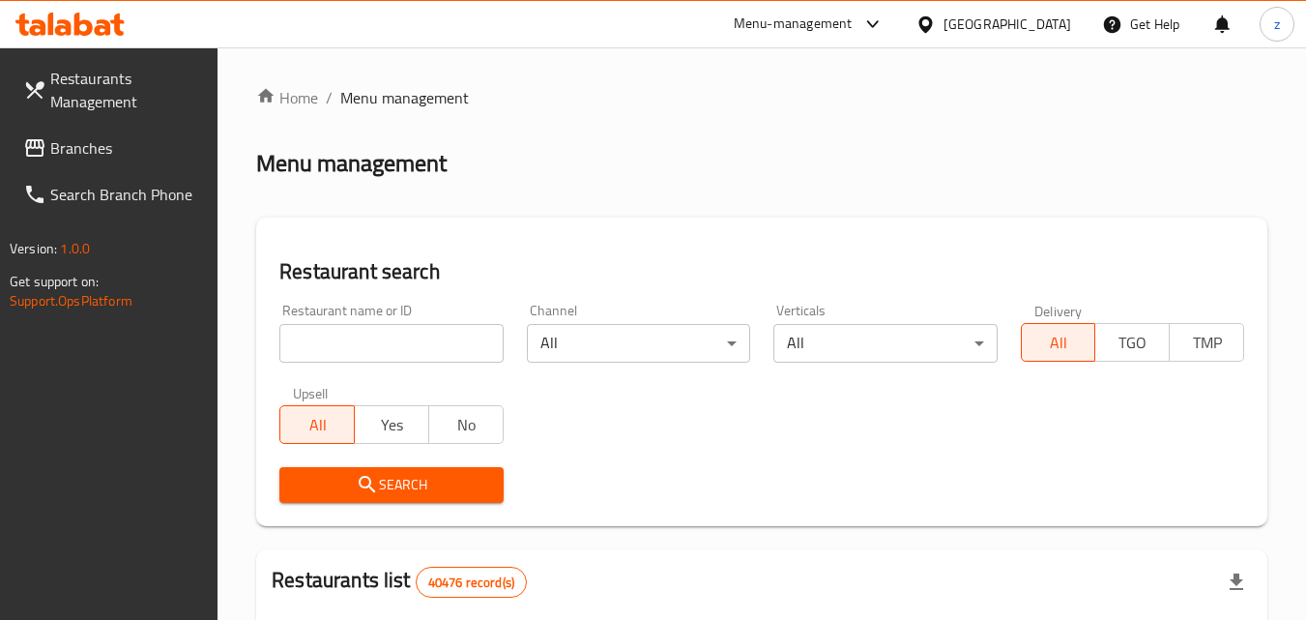
click at [364, 319] on div "Restaurant name or ID Restaurant name or ID" at bounding box center [390, 333] width 223 height 59
click at [364, 320] on div "Restaurant name or ID Restaurant name or ID" at bounding box center [390, 333] width 223 height 59
click at [360, 335] on input "search" at bounding box center [390, 343] width 223 height 39
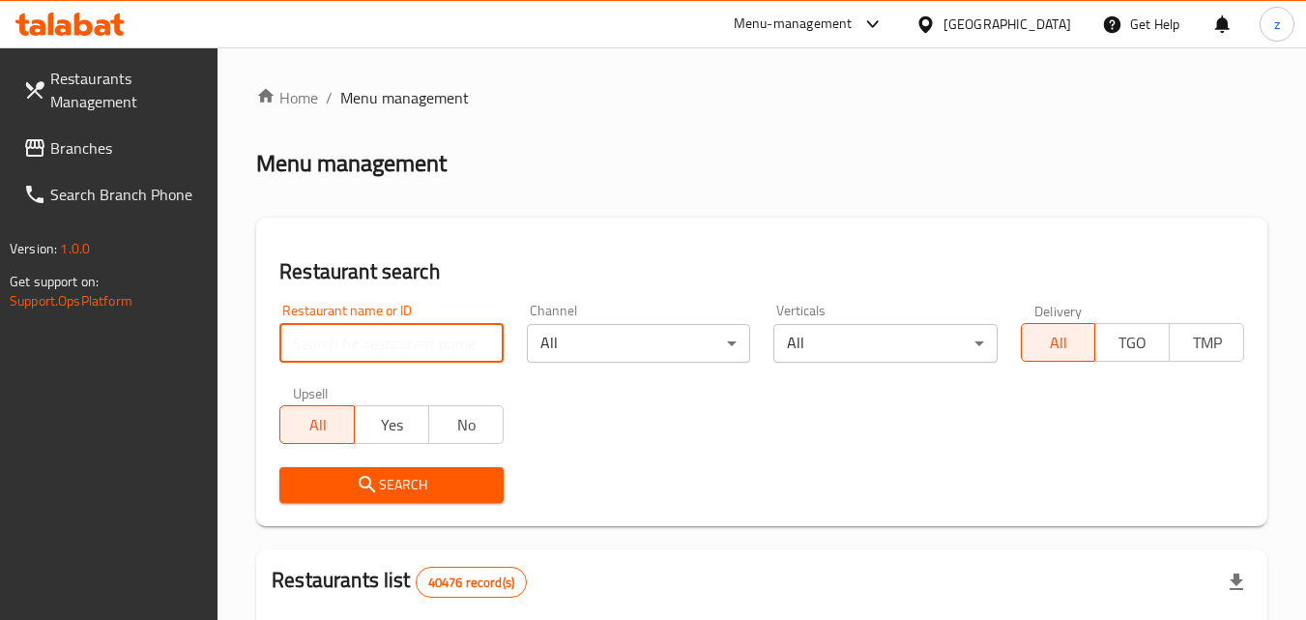
paste input "673484"
type input "673484"
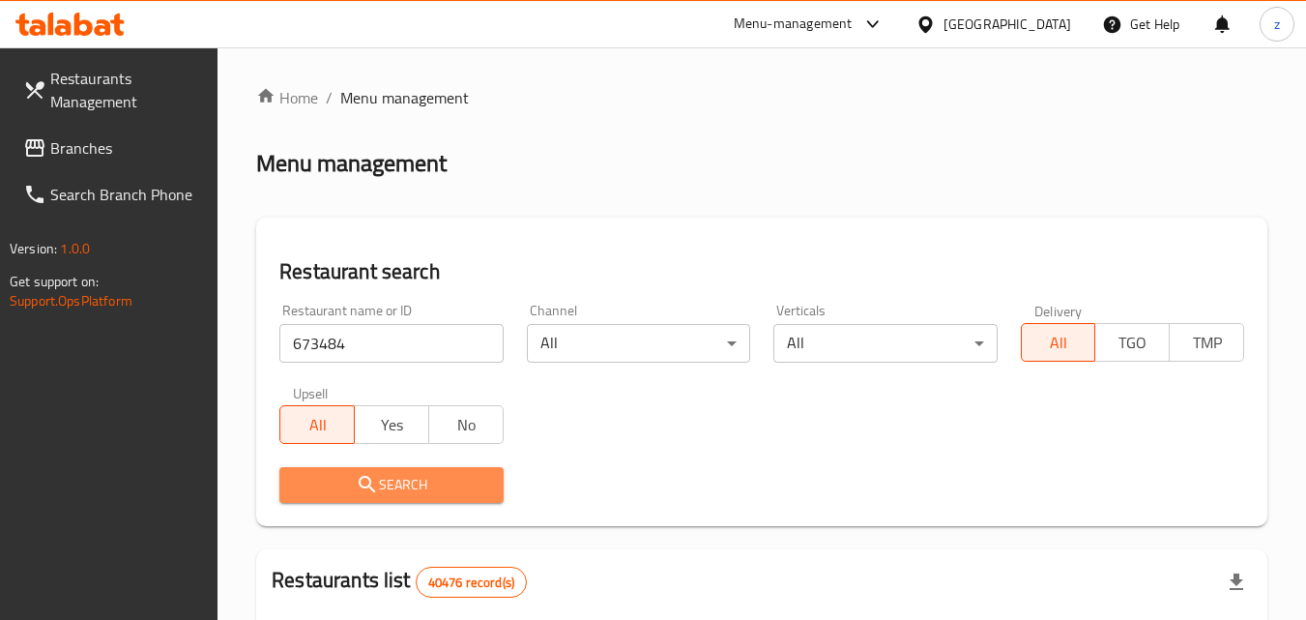
click at [369, 468] on button "Search" at bounding box center [390, 485] width 223 height 36
click at [369, 468] on div at bounding box center [653, 310] width 1306 height 620
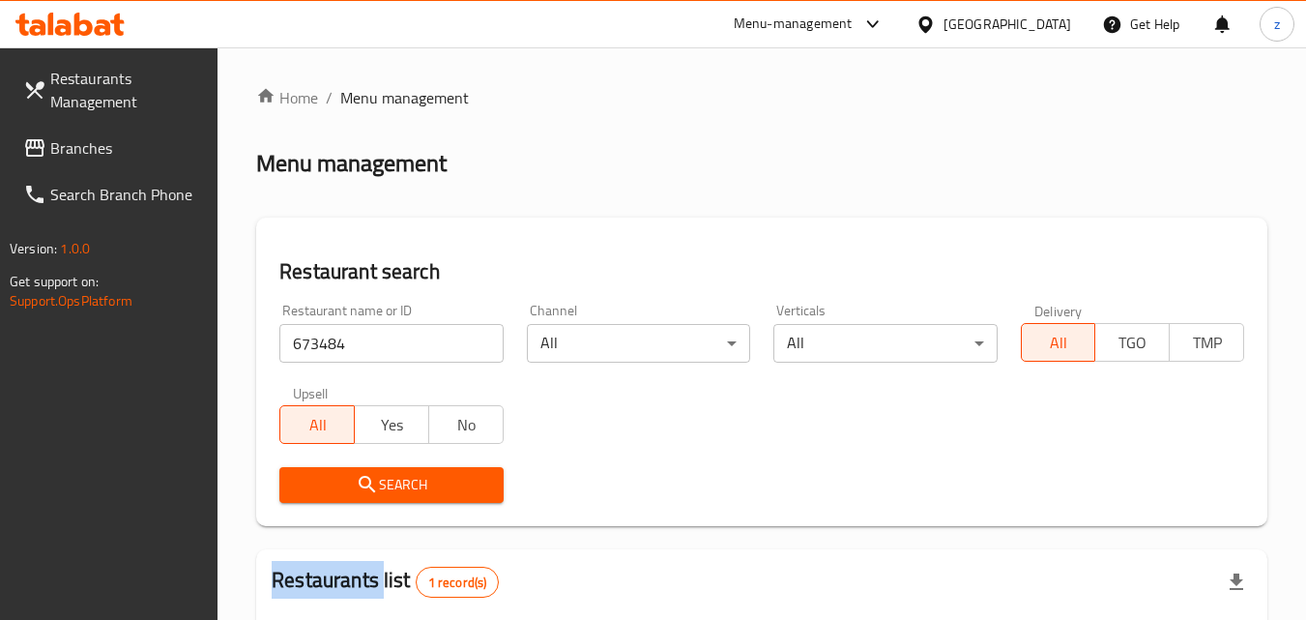
click at [119, 136] on span "Branches" at bounding box center [126, 147] width 153 height 23
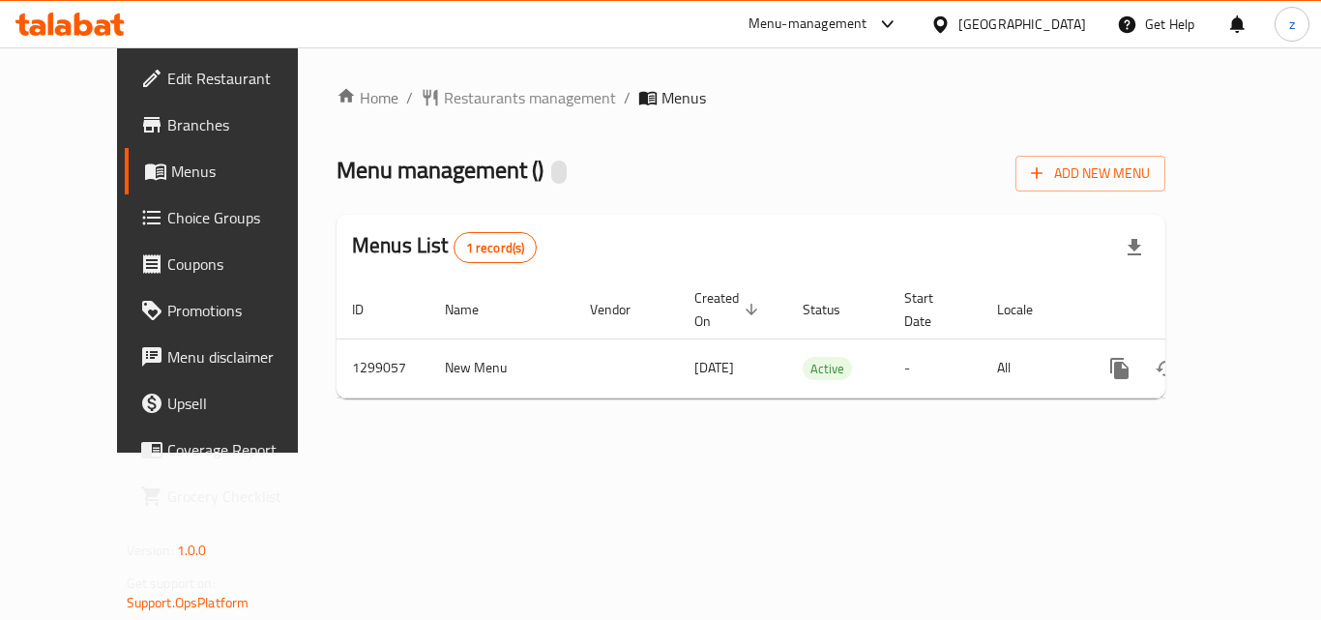
click at [423, 98] on div at bounding box center [660, 310] width 1321 height 620
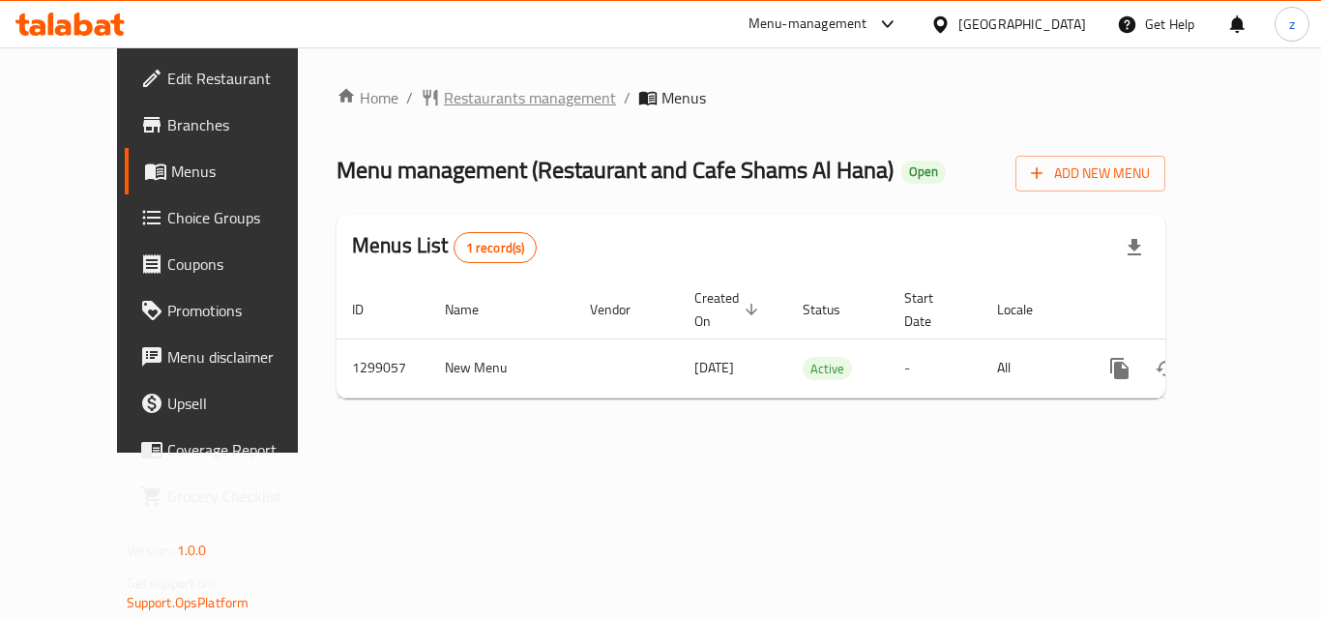
click at [444, 97] on span "Restaurants management" at bounding box center [530, 97] width 172 height 23
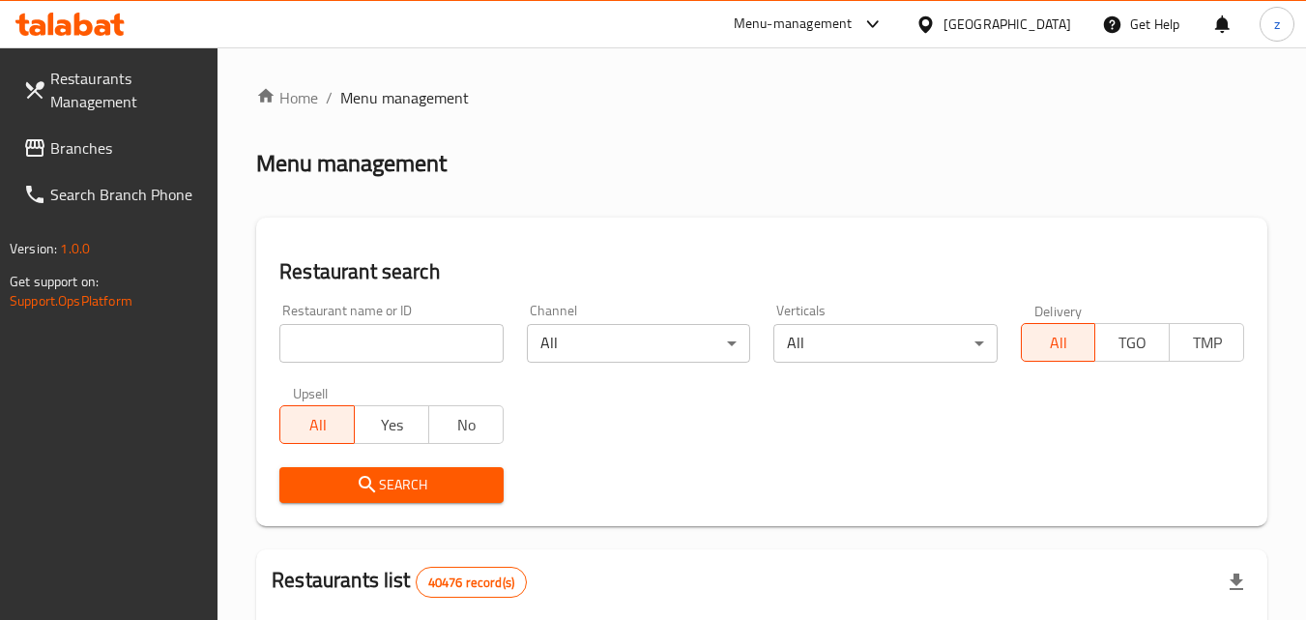
click at [366, 339] on input "search" at bounding box center [390, 343] width 223 height 39
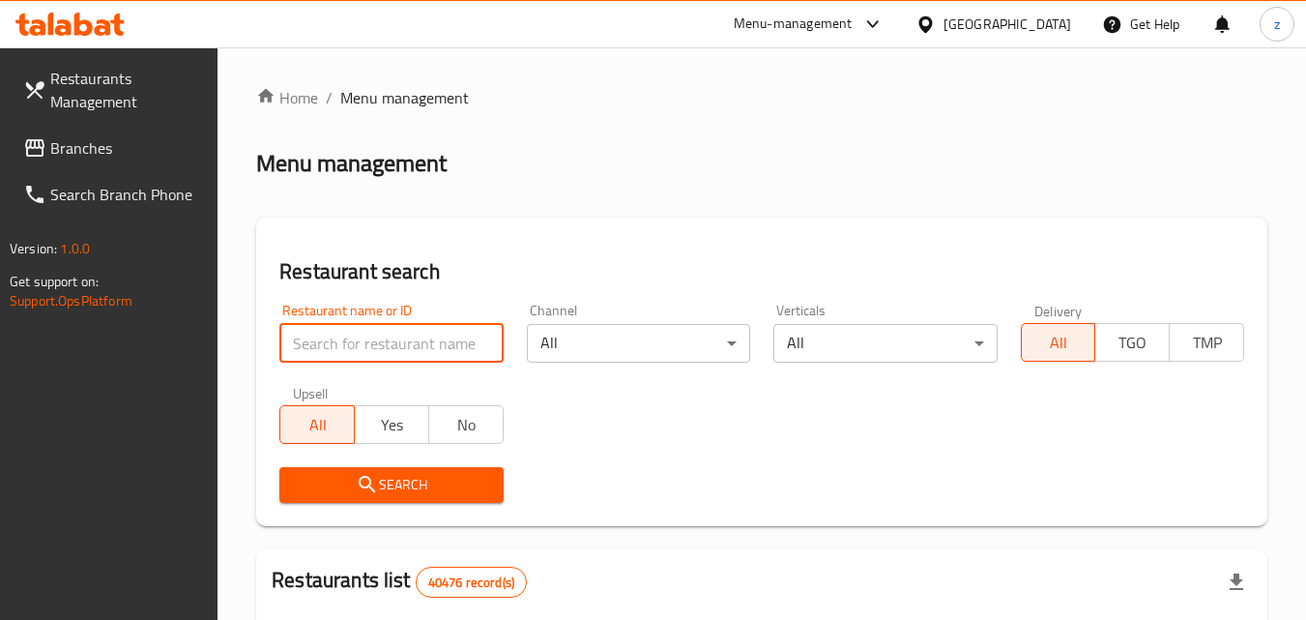
click at [366, 339] on input "search" at bounding box center [390, 343] width 223 height 39
paste input "701119"
type input "701119"
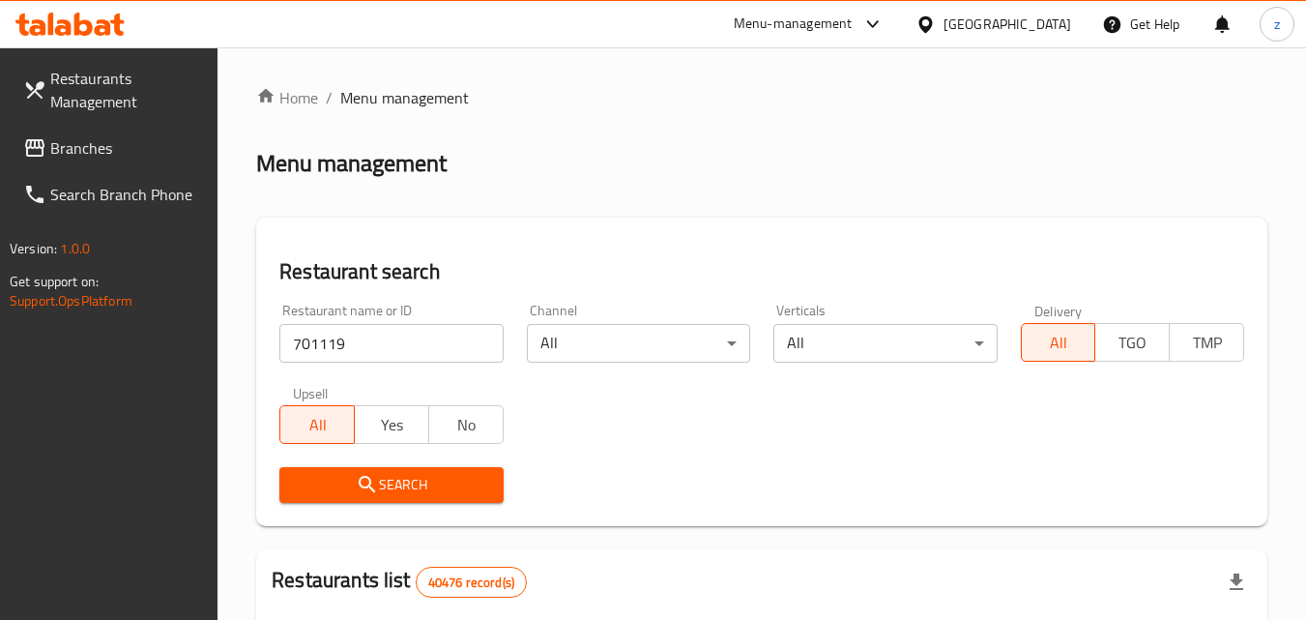
click at [377, 483] on icon "submit" at bounding box center [367, 484] width 23 height 23
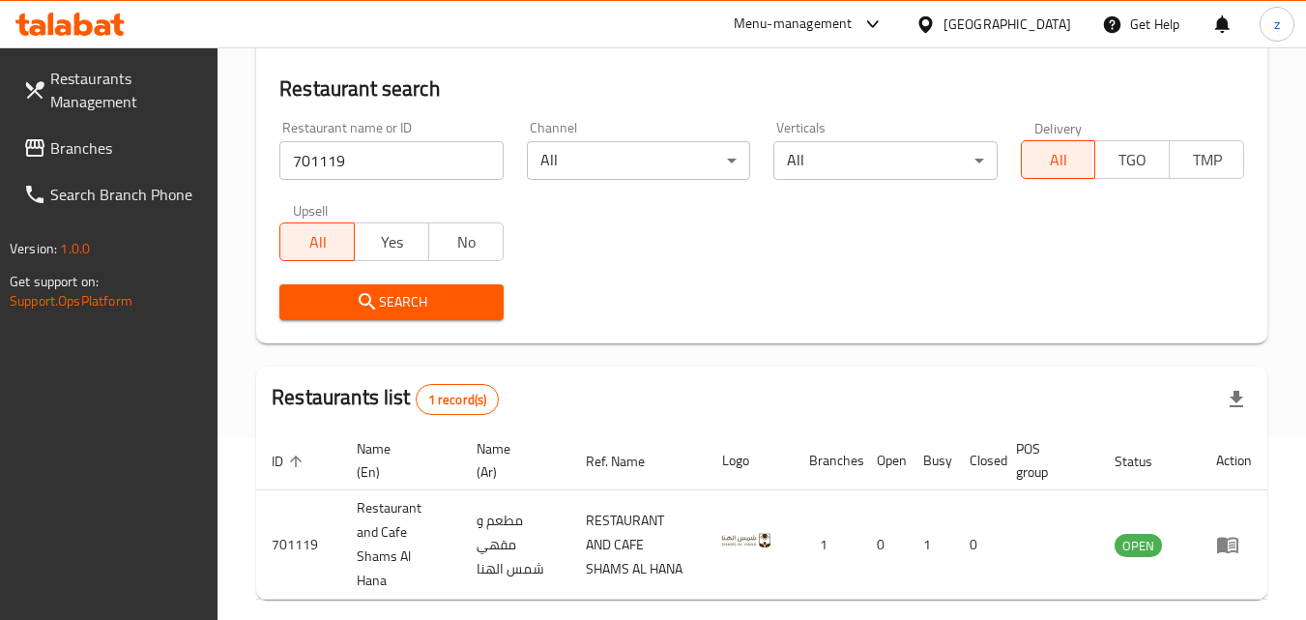
scroll to position [73, 0]
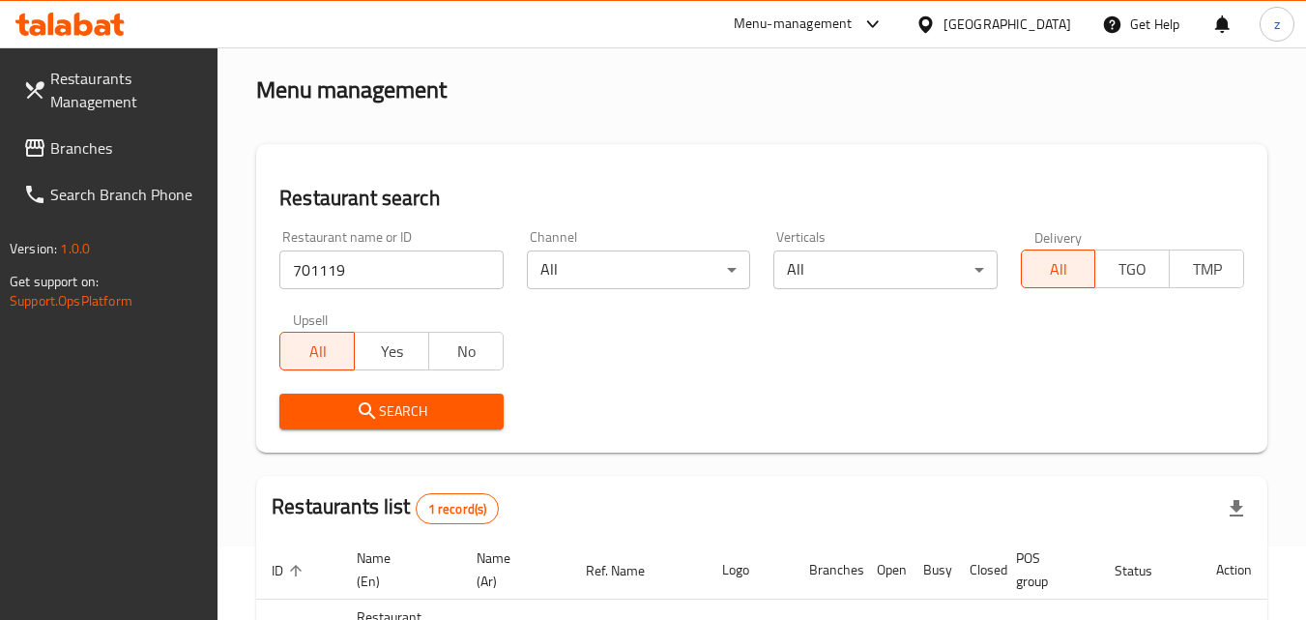
click at [85, 154] on span "Branches" at bounding box center [126, 147] width 153 height 23
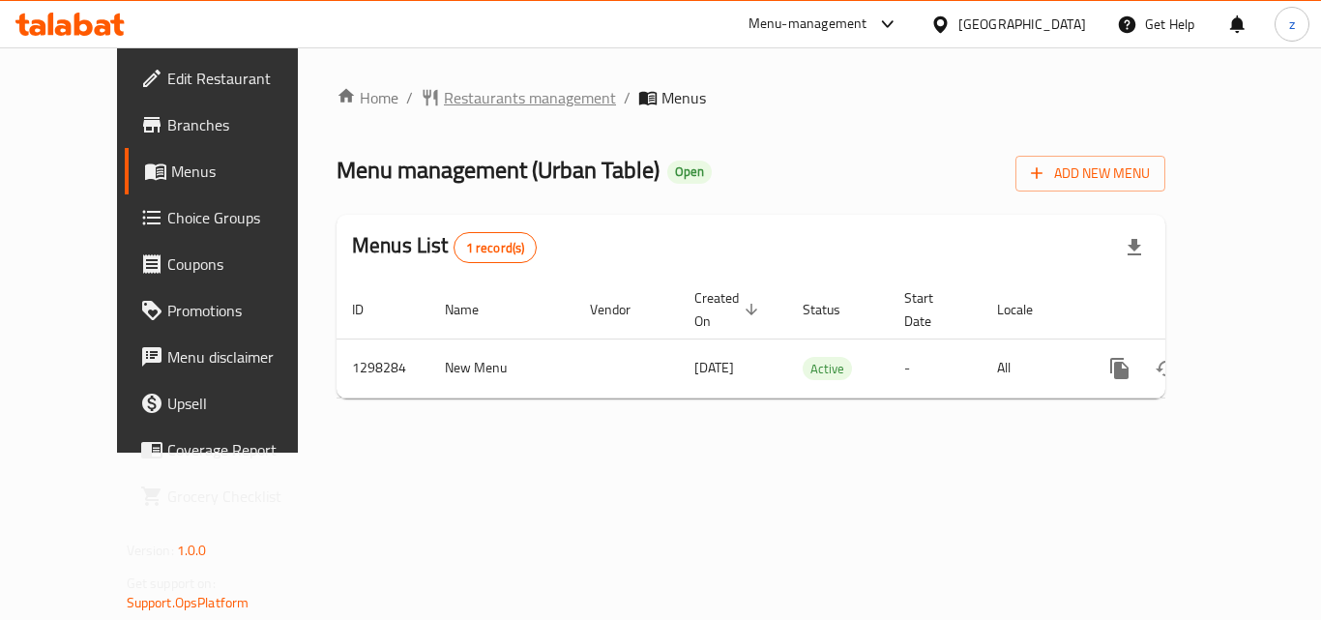
click at [464, 106] on span "Restaurants management" at bounding box center [530, 97] width 172 height 23
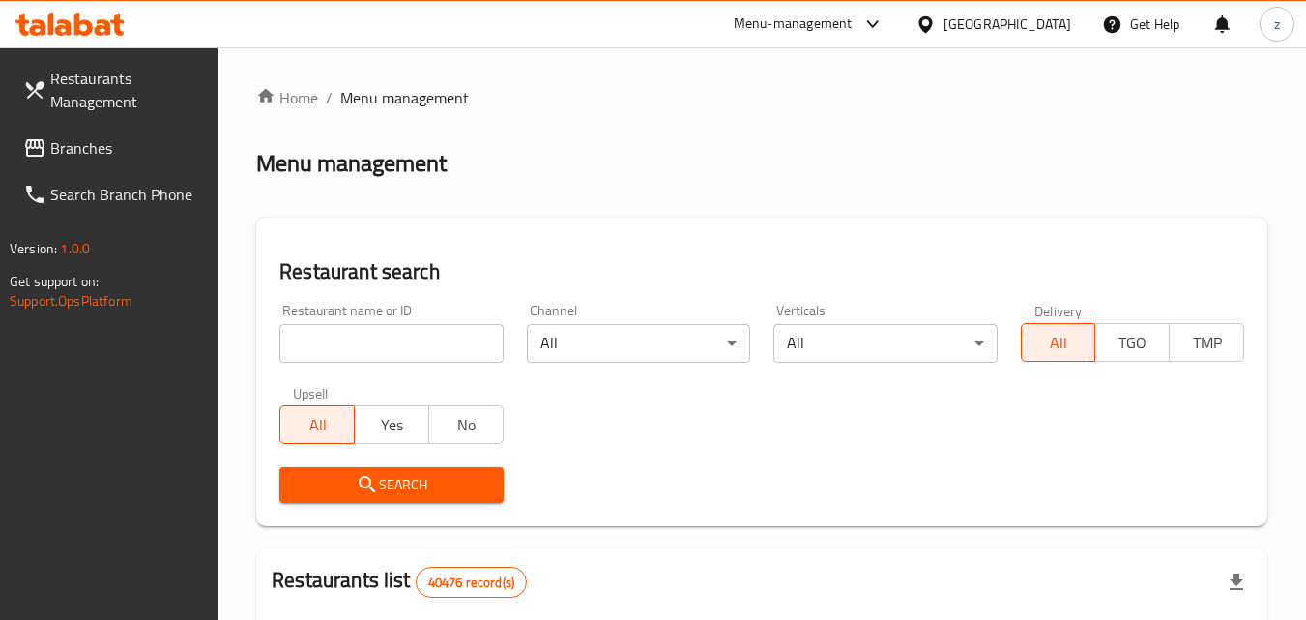
click at [369, 321] on div "Restaurant name or ID Restaurant name or ID" at bounding box center [390, 333] width 223 height 59
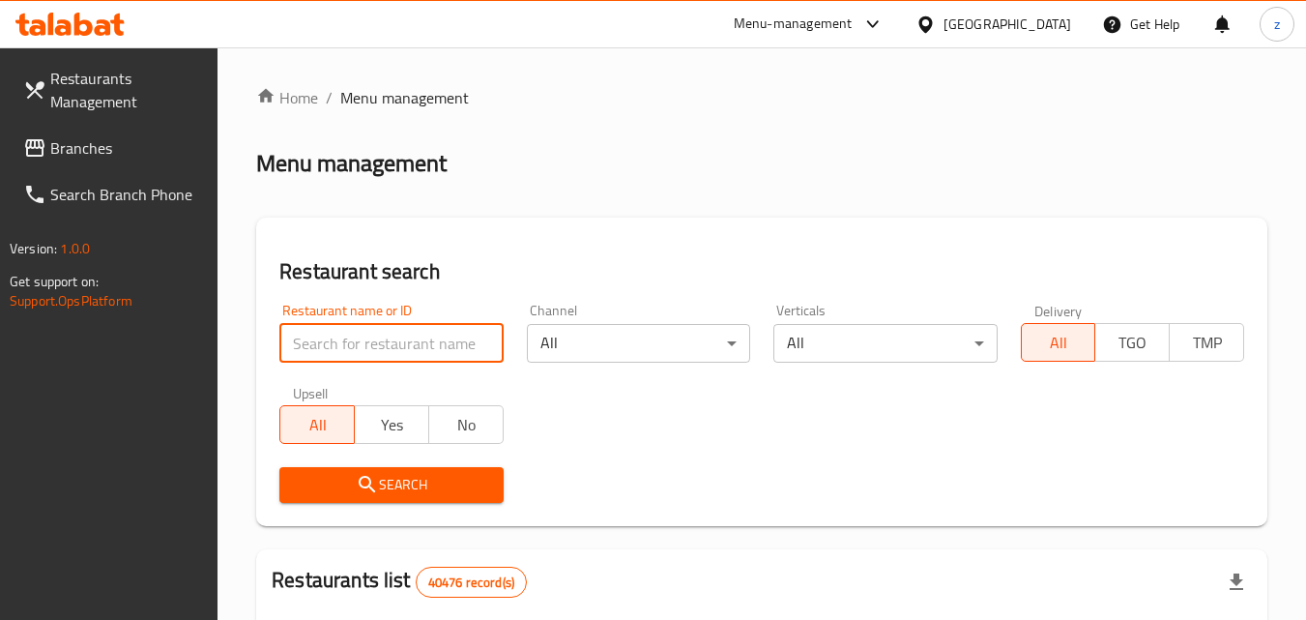
click at [369, 332] on input "search" at bounding box center [390, 343] width 223 height 39
paste input "700894"
type input "700894"
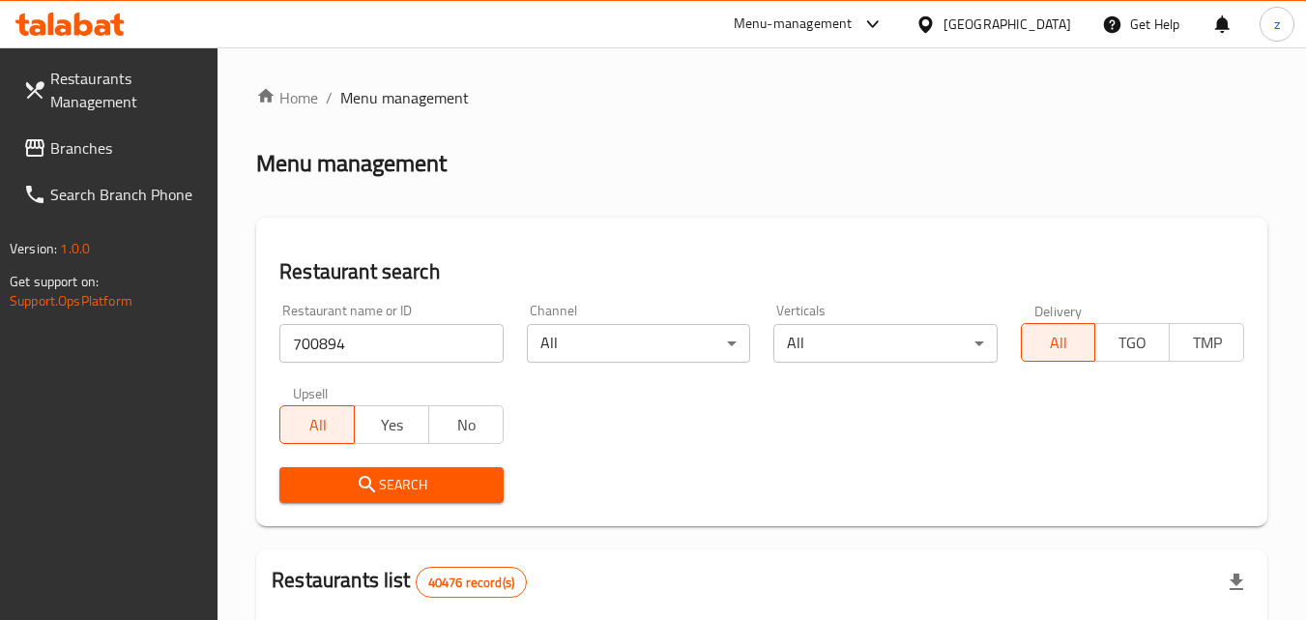
click at [450, 470] on button "Search" at bounding box center [390, 485] width 223 height 36
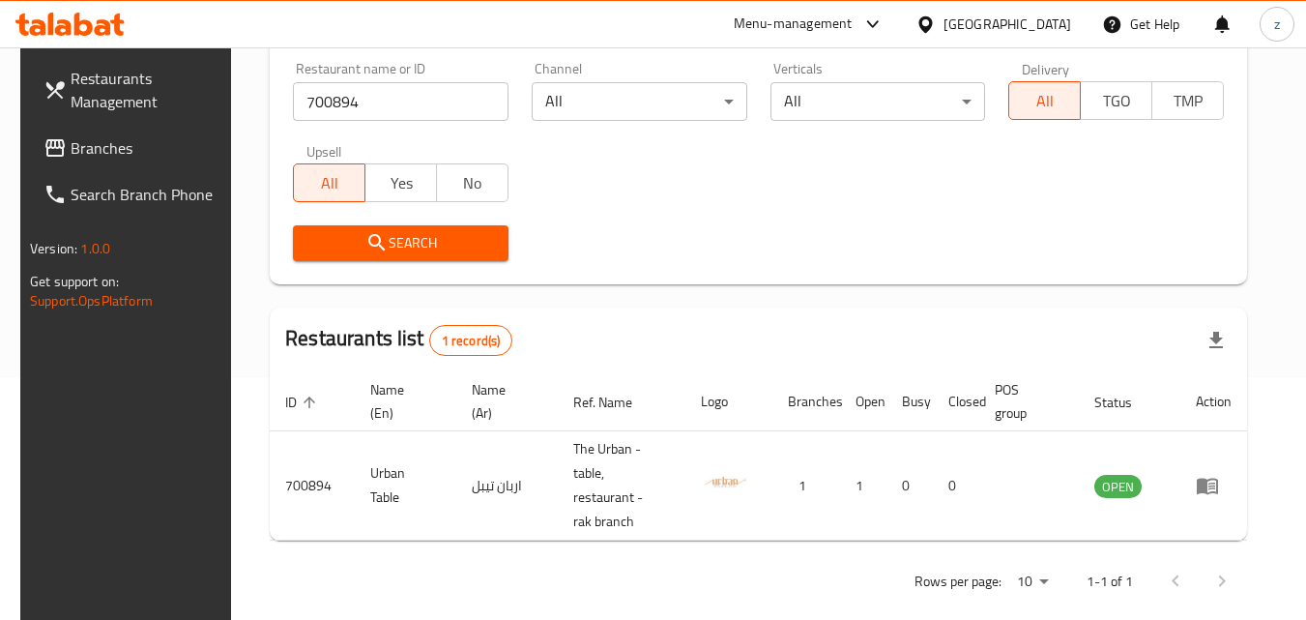
scroll to position [243, 0]
drag, startPoint x: 1231, startPoint y: 473, endPoint x: 1181, endPoint y: 457, distance: 52.6
click at [1219, 473] on icon "enhanced table" at bounding box center [1207, 484] width 23 height 23
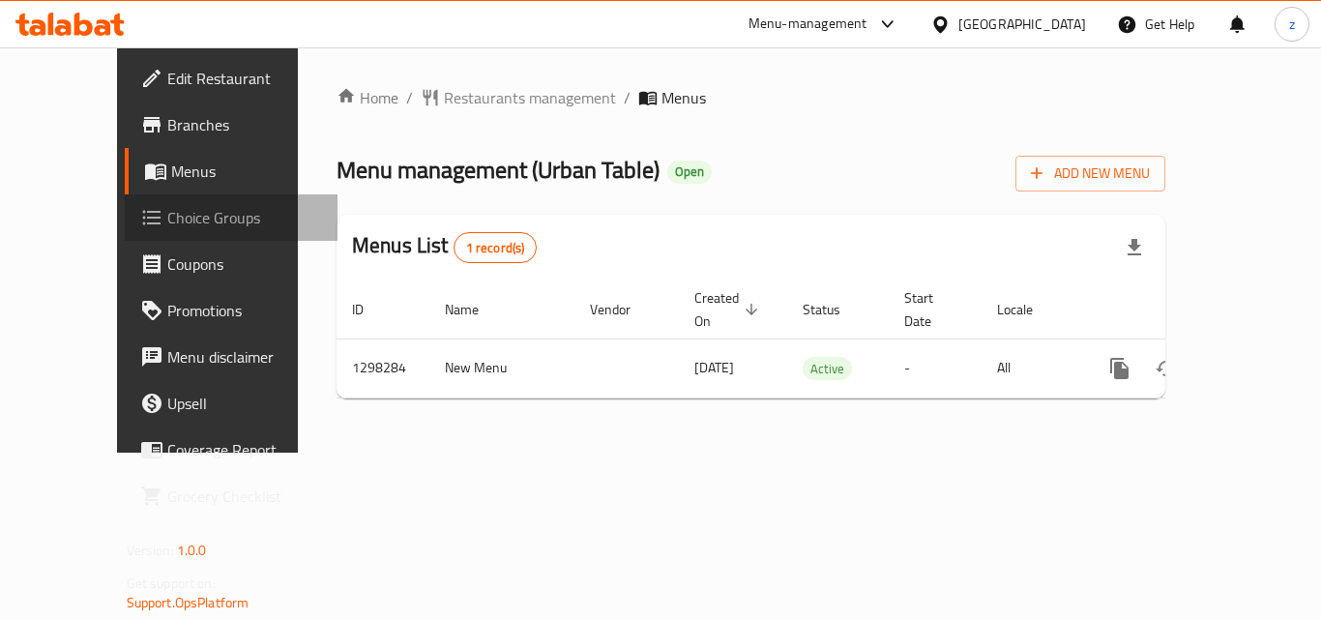
click at [167, 226] on span "Choice Groups" at bounding box center [244, 217] width 155 height 23
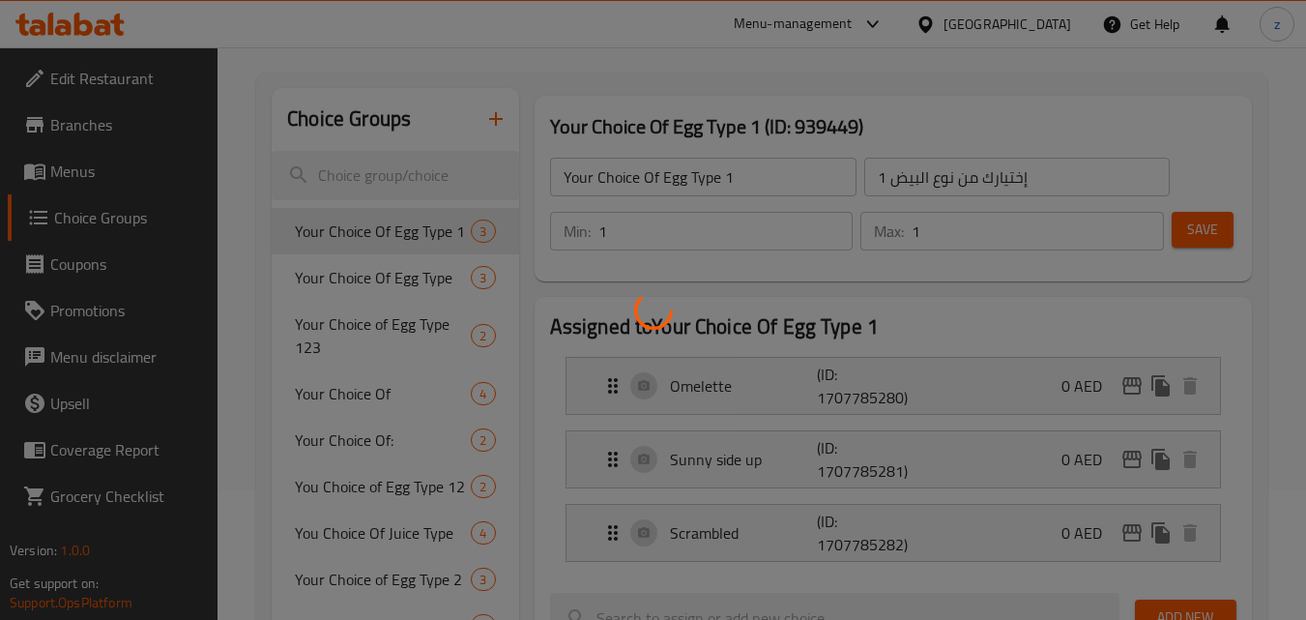
scroll to position [462, 0]
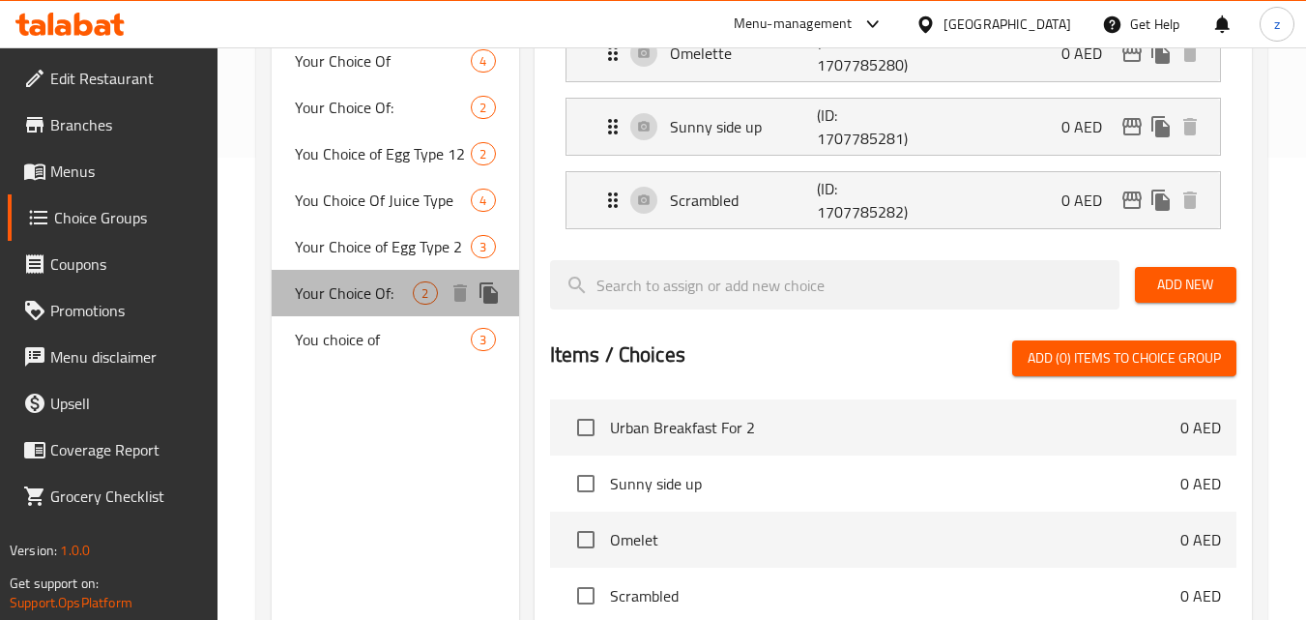
click at [316, 294] on span "Your Choice Of:" at bounding box center [354, 292] width 118 height 23
type input "Your Choice Of:"
type input "إختيارك من:"
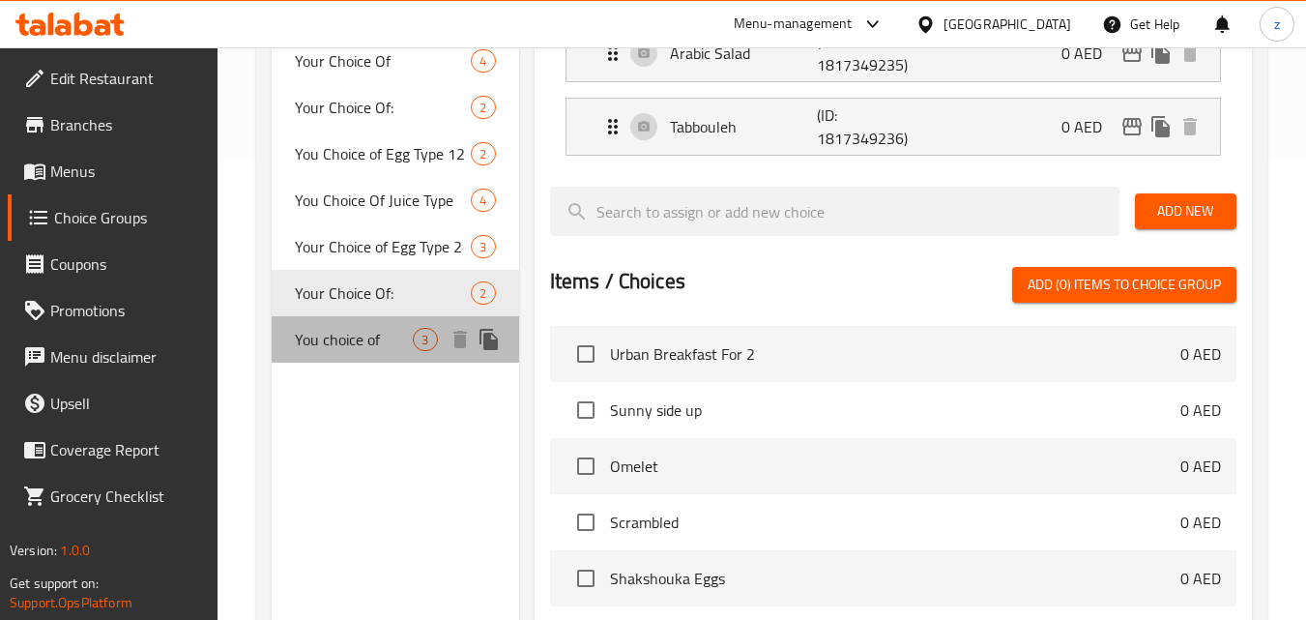
click at [351, 348] on span "You choice of" at bounding box center [354, 339] width 118 height 23
type input "You choice of"
type input "اختيارك من"
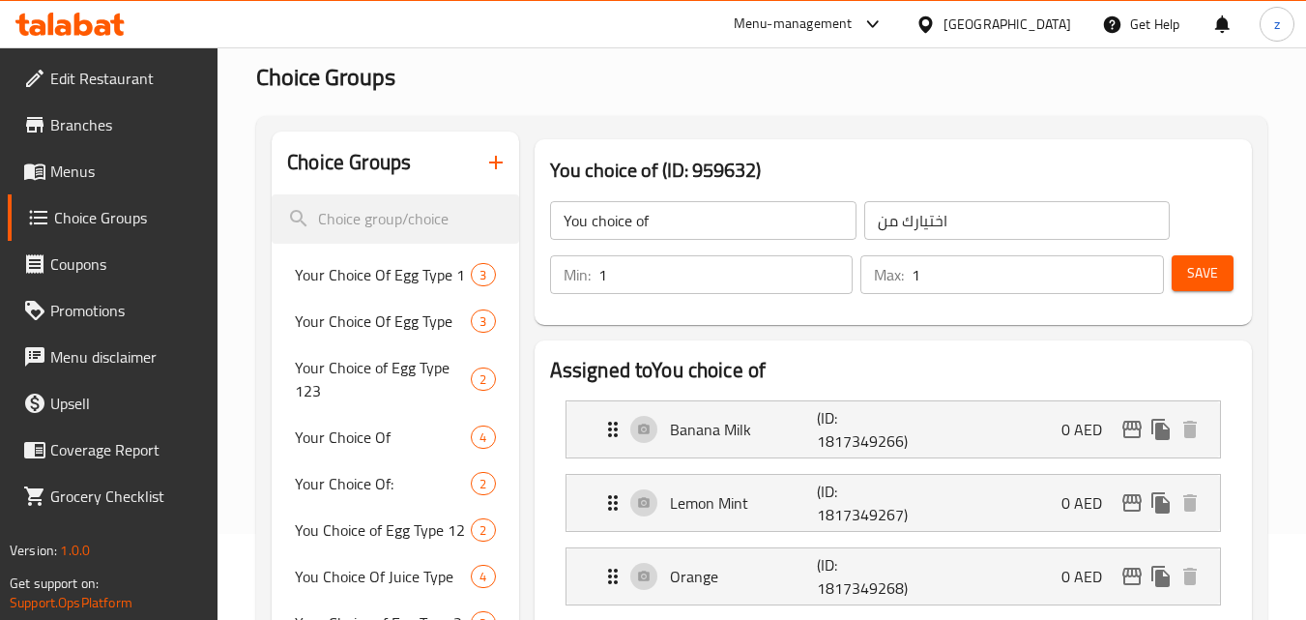
scroll to position [193, 0]
